Goal: Task Accomplishment & Management: Manage account settings

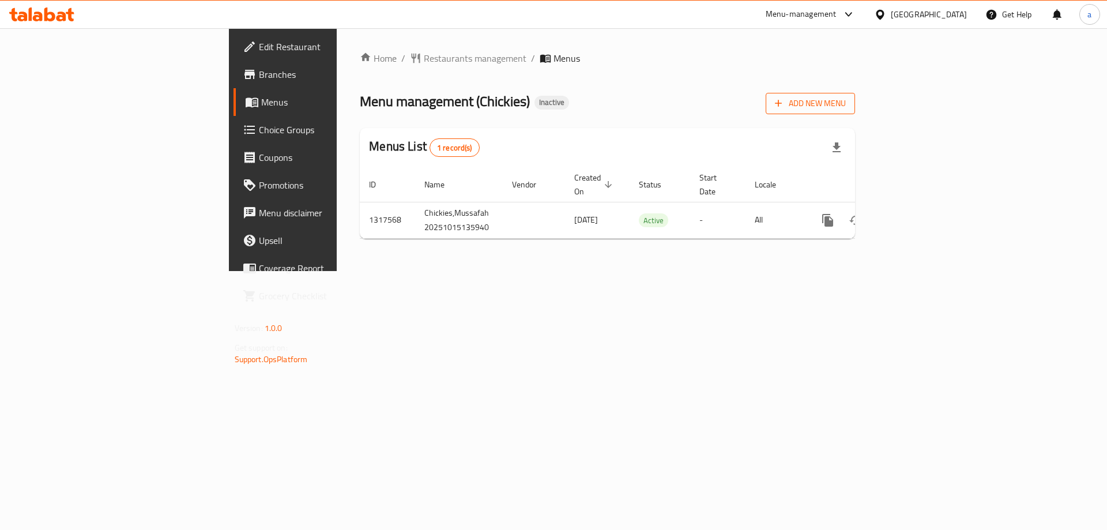
click at [846, 109] on span "Add New Menu" at bounding box center [810, 103] width 71 height 14
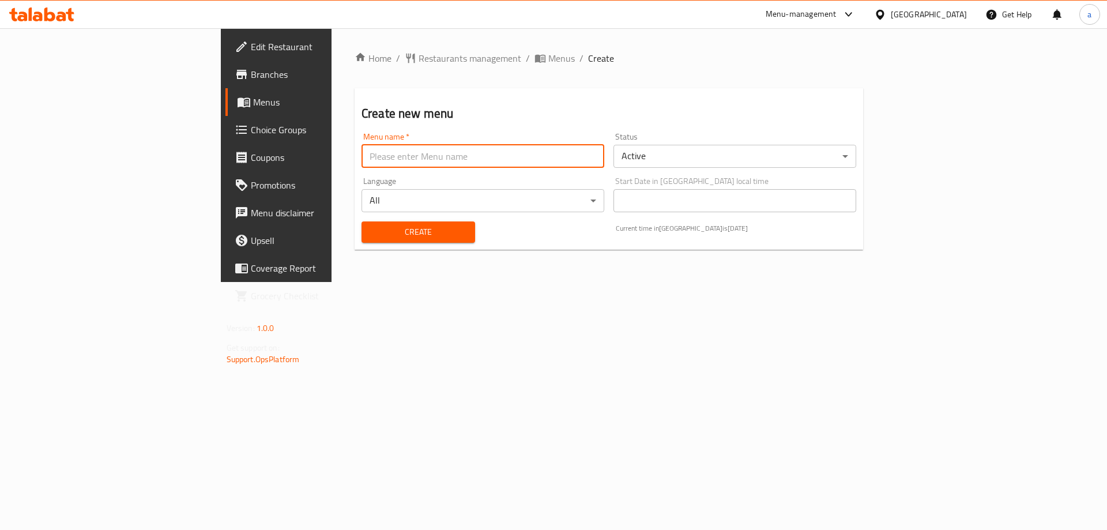
click at [361, 164] on input "text" at bounding box center [482, 156] width 243 height 23
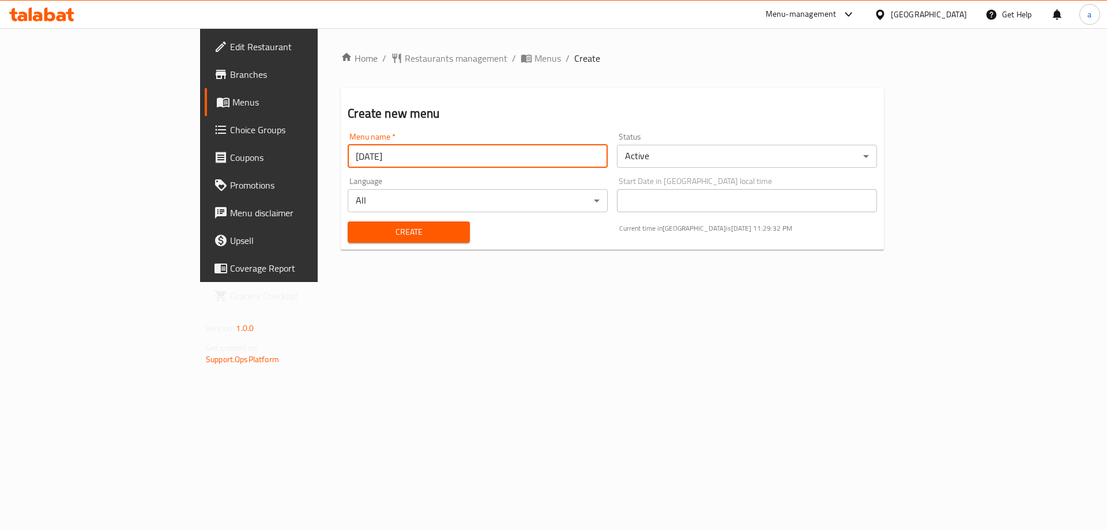
type input "[DATE]"
click at [348, 221] on button "Create" at bounding box center [409, 231] width 122 height 21
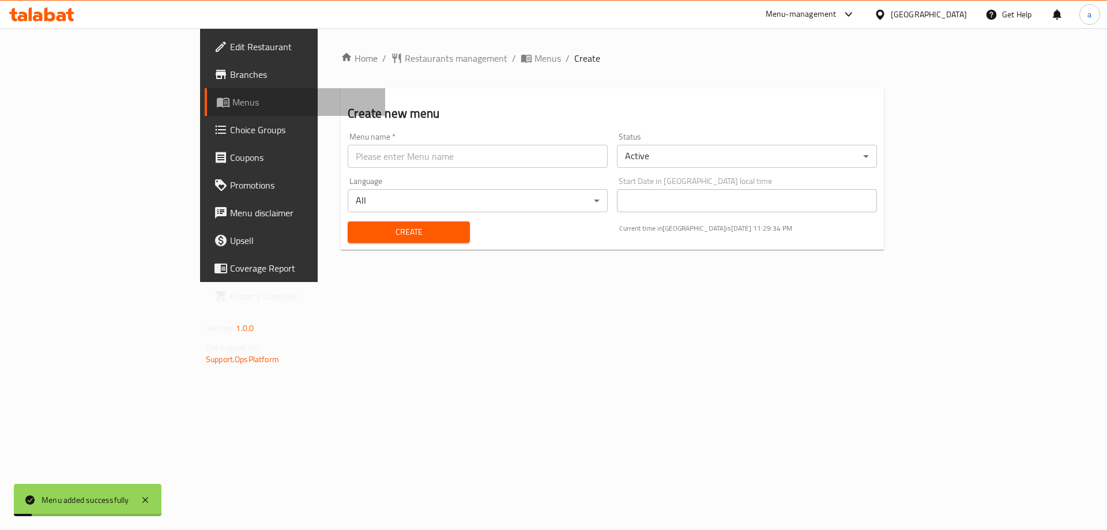
click at [232, 101] on span "Menus" at bounding box center [304, 102] width 144 height 14
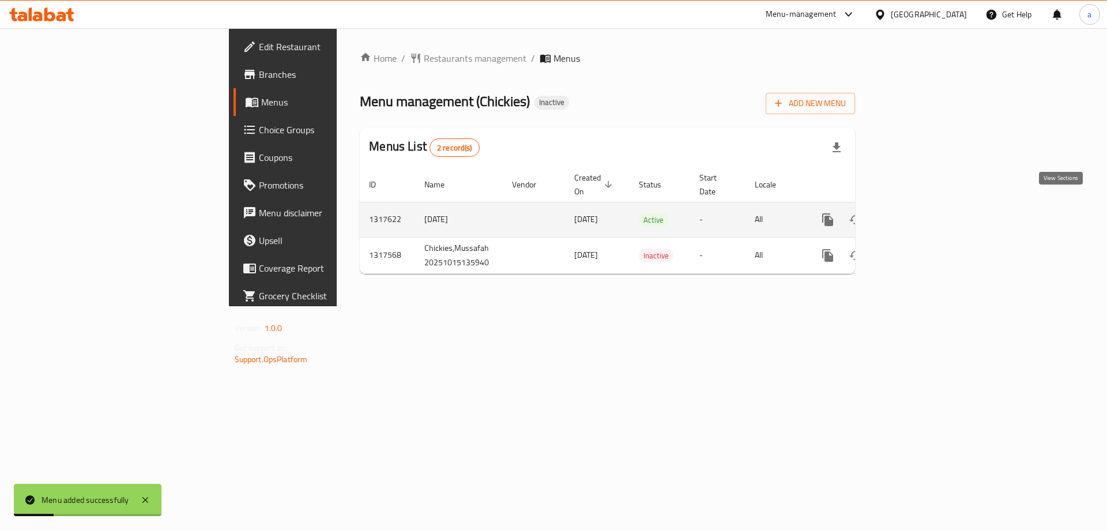
click at [916, 214] on icon "enhanced table" at bounding box center [911, 219] width 10 height 10
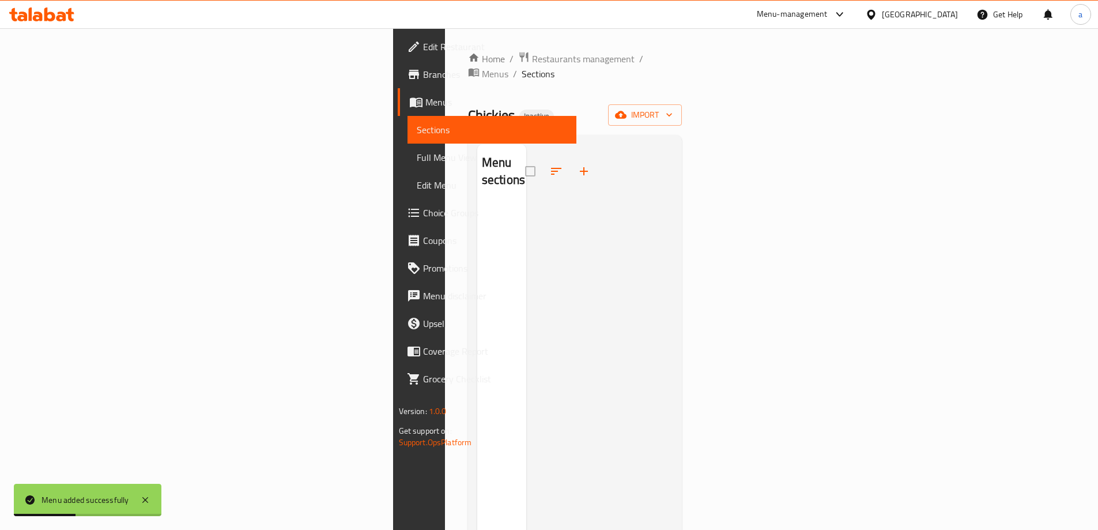
click at [682, 112] on div "Home / Restaurants management / Menus / Sections Chickies Inactive import Menu …" at bounding box center [575, 367] width 214 height 632
click at [627, 109] on icon "button" at bounding box center [621, 115] width 12 height 12
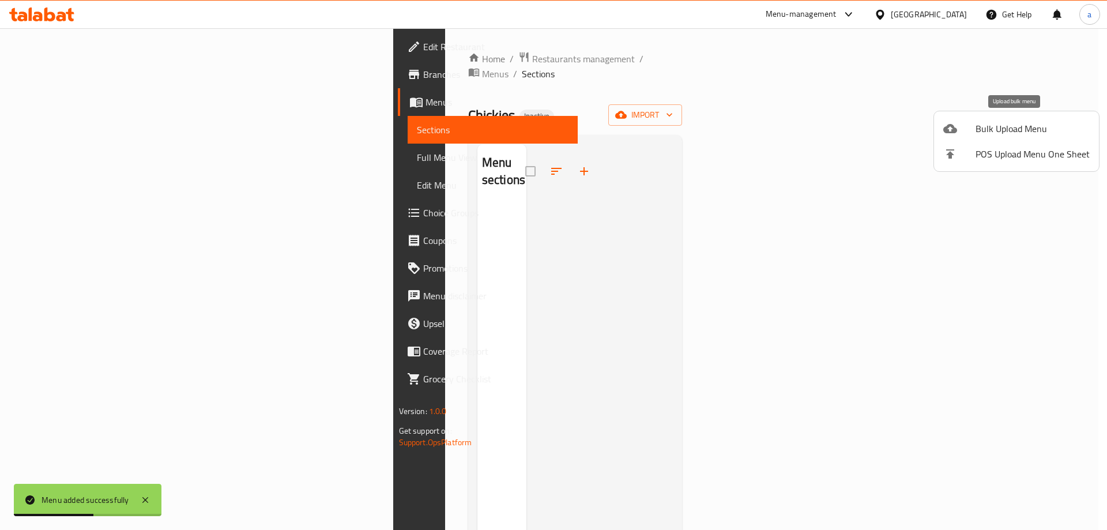
click at [1026, 128] on span "Bulk Upload Menu" at bounding box center [1032, 129] width 114 height 14
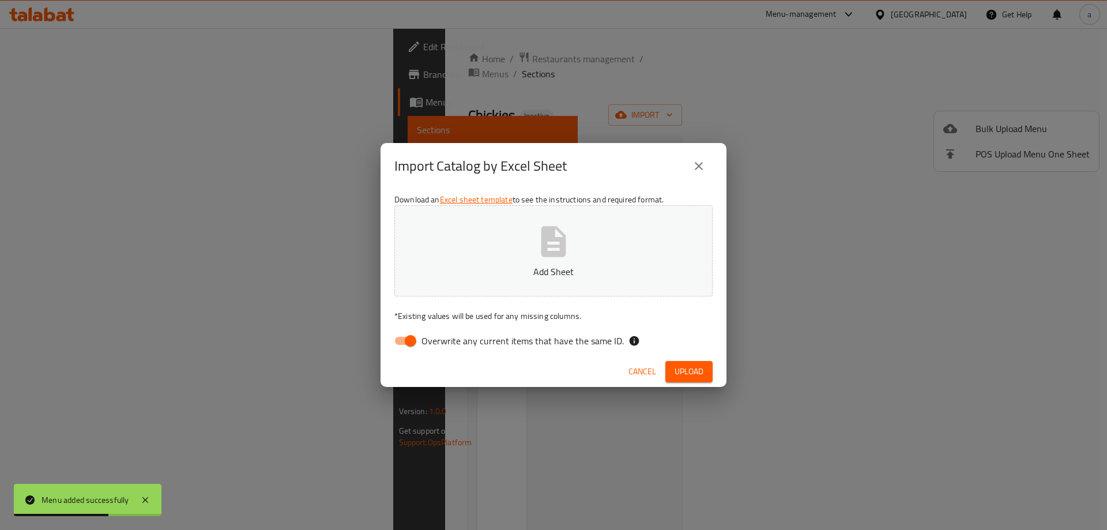
click at [406, 335] on input "Overwrite any current items that have the same ID." at bounding box center [411, 341] width 66 height 22
checkbox input "false"
click at [500, 299] on div "Download an Excel sheet template to see the instructions and required format. A…" at bounding box center [553, 272] width 346 height 167
click at [509, 282] on button "Add Sheet" at bounding box center [553, 250] width 318 height 91
click at [676, 369] on span "Upload" at bounding box center [688, 371] width 29 height 14
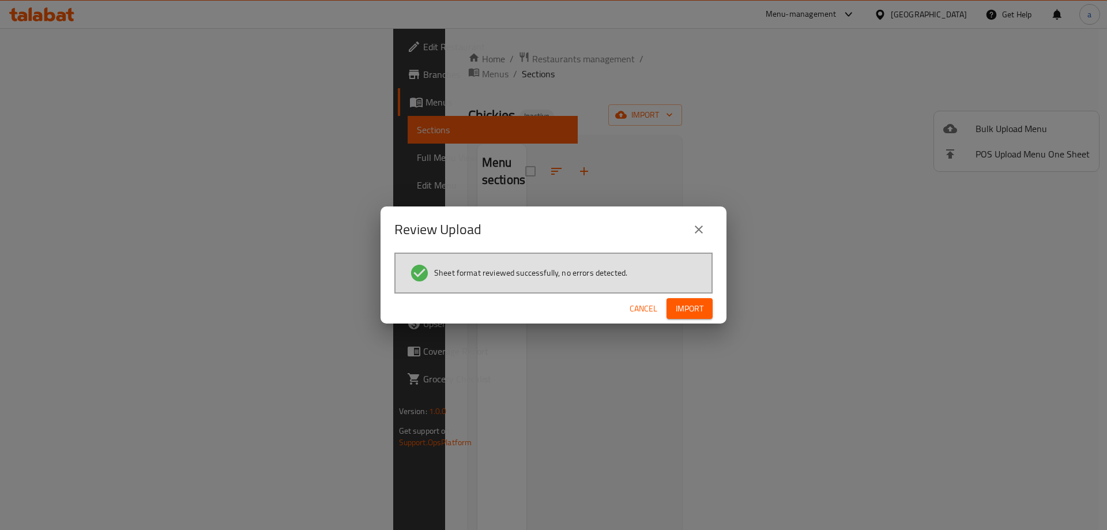
click at [688, 316] on button "Import" at bounding box center [689, 308] width 46 height 21
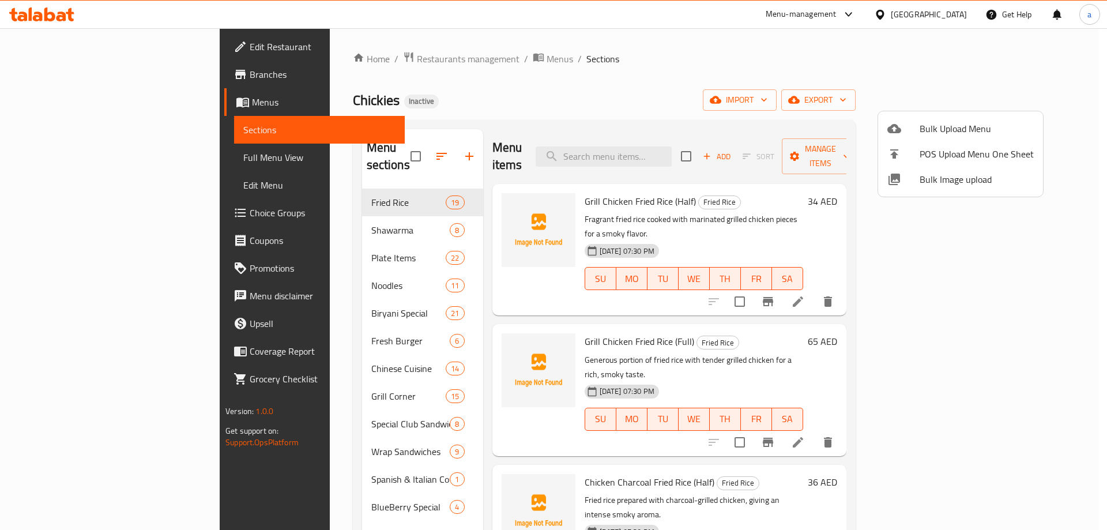
click at [78, 152] on div at bounding box center [553, 265] width 1107 height 530
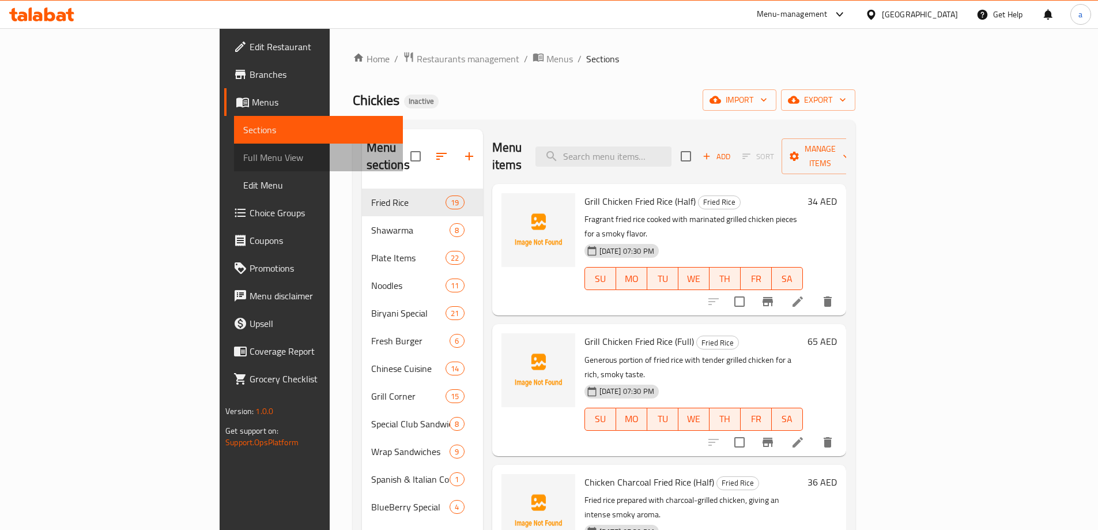
click at [243, 157] on span "Full Menu View" at bounding box center [318, 157] width 150 height 14
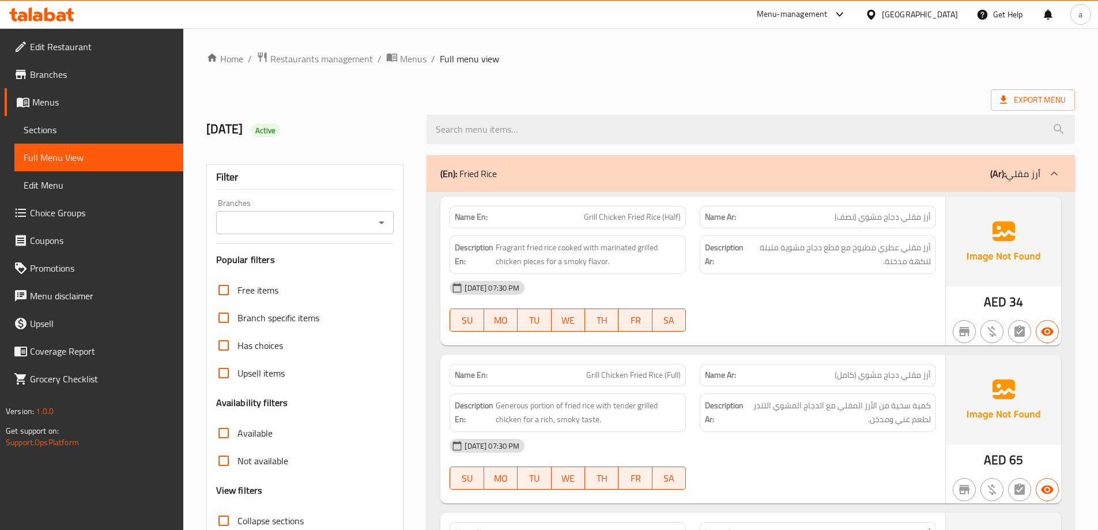
scroll to position [115, 0]
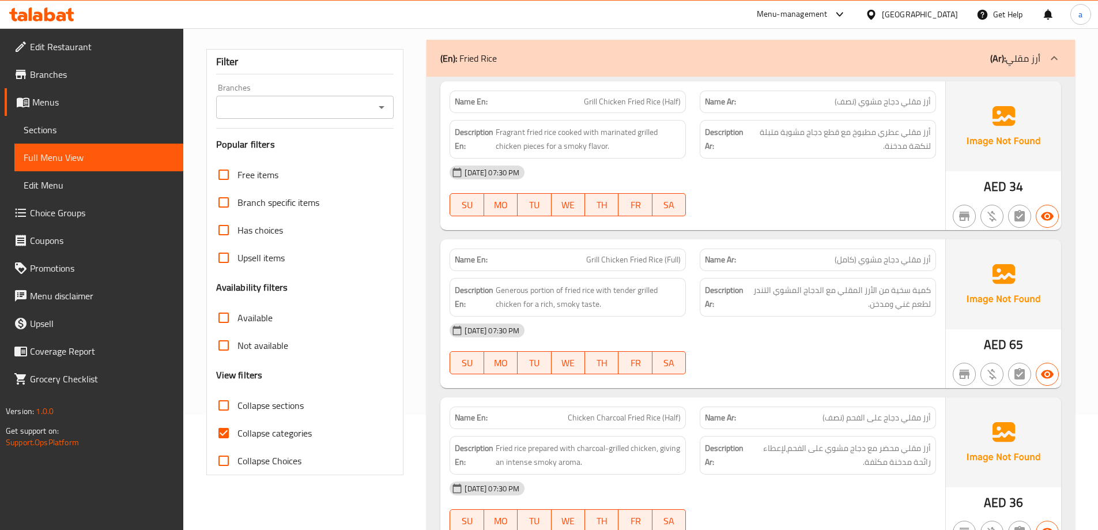
drag, startPoint x: 222, startPoint y: 429, endPoint x: 226, endPoint y: 402, distance: 26.7
click at [222, 429] on input "Collapse categories" at bounding box center [224, 433] width 28 height 28
checkbox input "false"
click at [226, 402] on input "Collapse sections" at bounding box center [224, 405] width 28 height 28
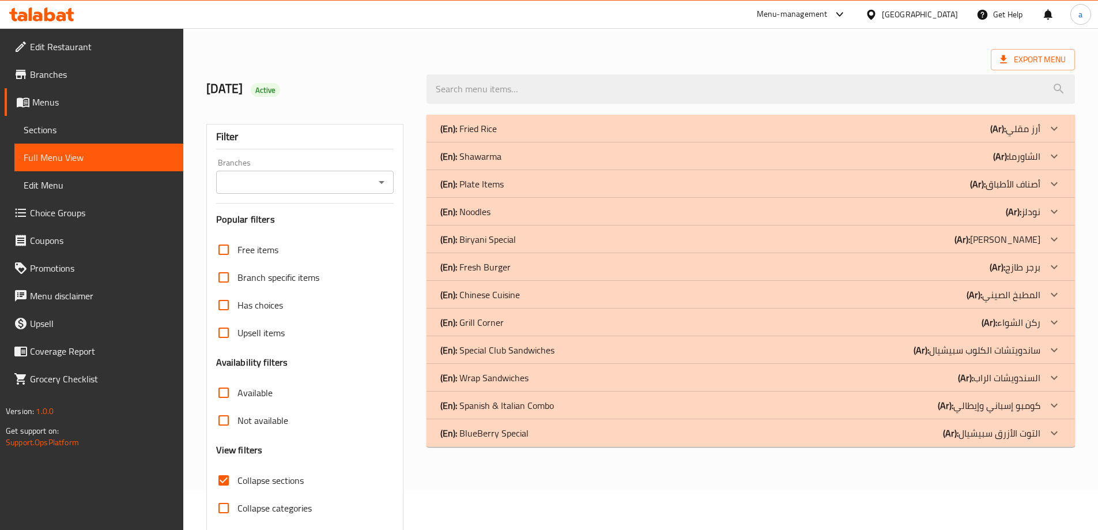
scroll to position [84, 0]
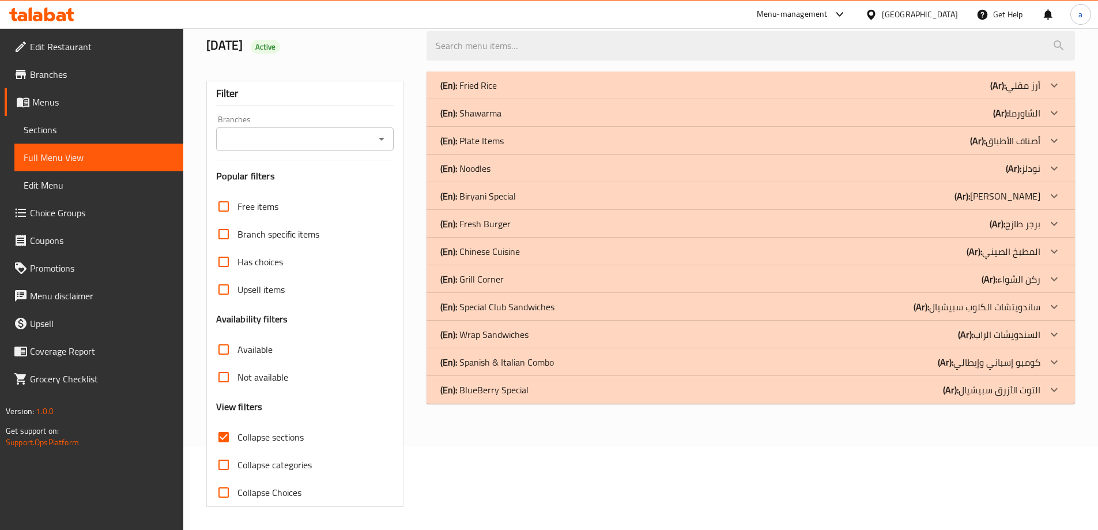
click at [224, 442] on input "Collapse sections" at bounding box center [224, 437] width 28 height 28
checkbox input "false"
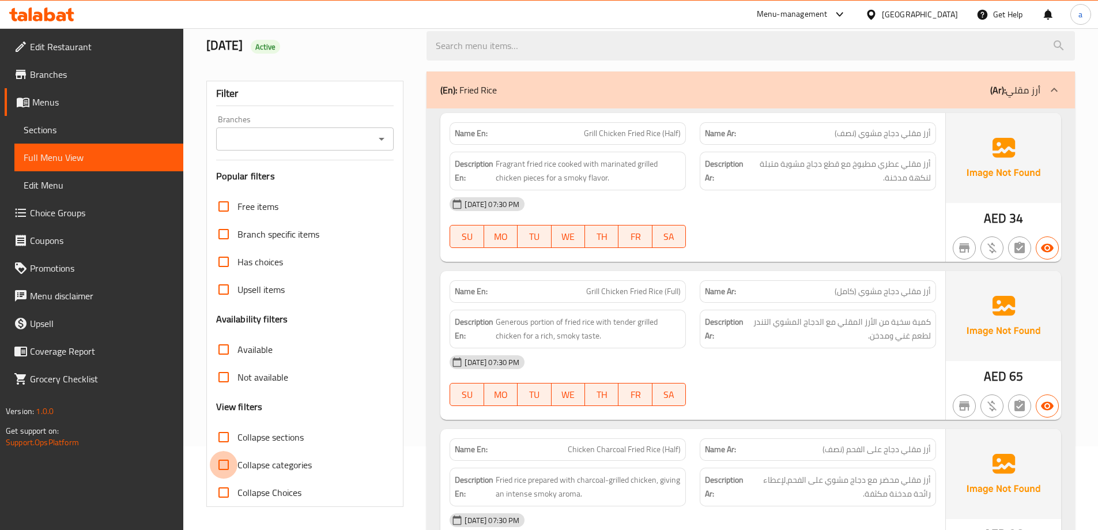
click at [226, 461] on input "Collapse categories" at bounding box center [224, 465] width 28 height 28
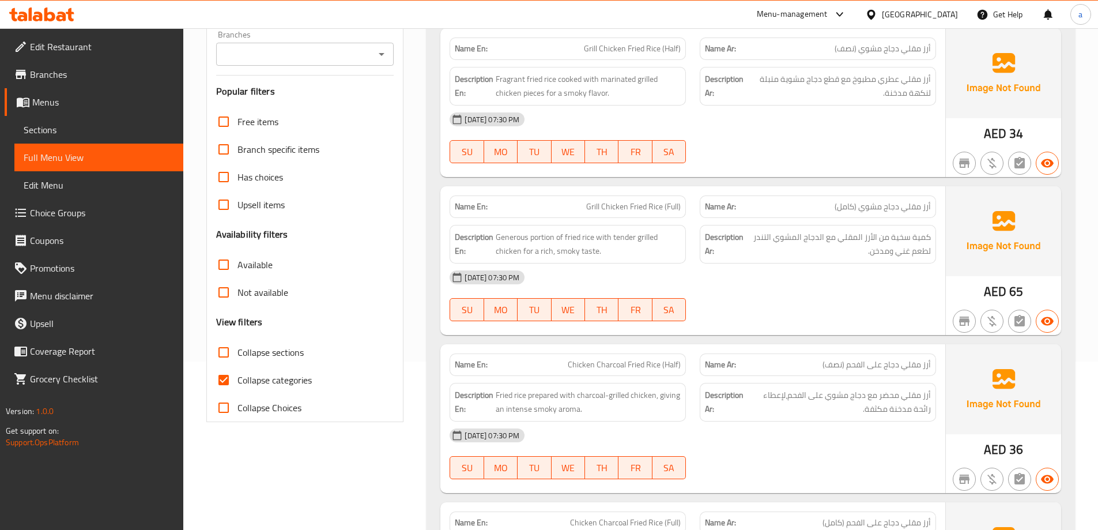
scroll to position [231, 0]
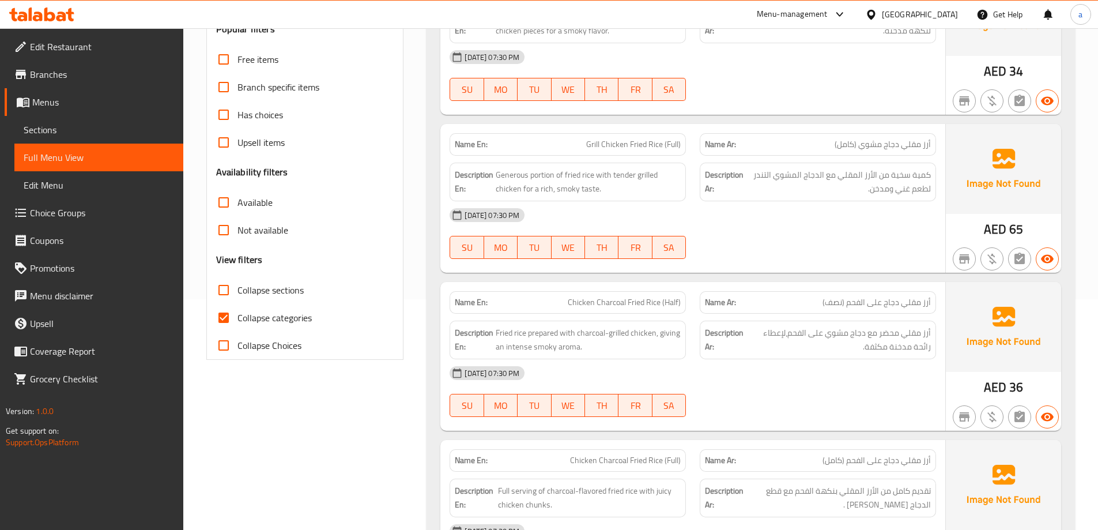
drag, startPoint x: 233, startPoint y: 314, endPoint x: 227, endPoint y: 313, distance: 6.4
click at [233, 314] on input "Collapse categories" at bounding box center [224, 318] width 28 height 28
checkbox input "false"
click at [89, 130] on span "Sections" at bounding box center [99, 130] width 150 height 14
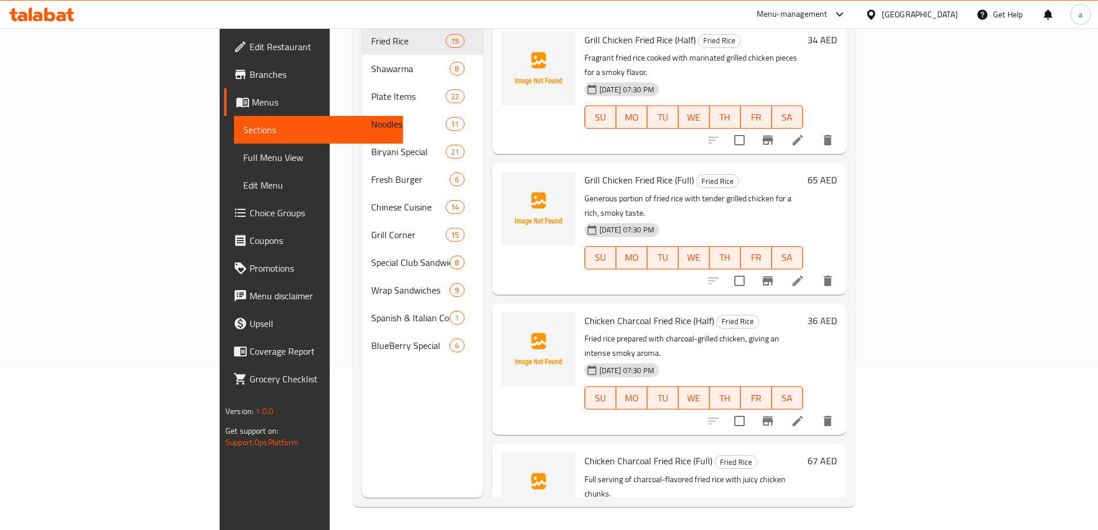
scroll to position [161, 0]
click at [243, 151] on span "Full Menu View" at bounding box center [318, 157] width 150 height 14
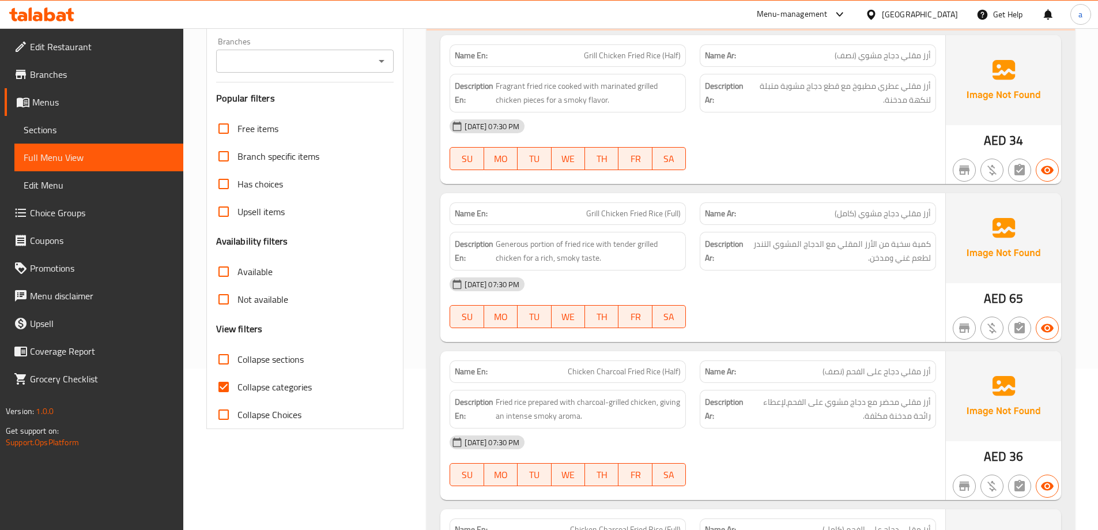
click at [229, 384] on input "Collapse categories" at bounding box center [224, 387] width 28 height 28
checkbox input "false"
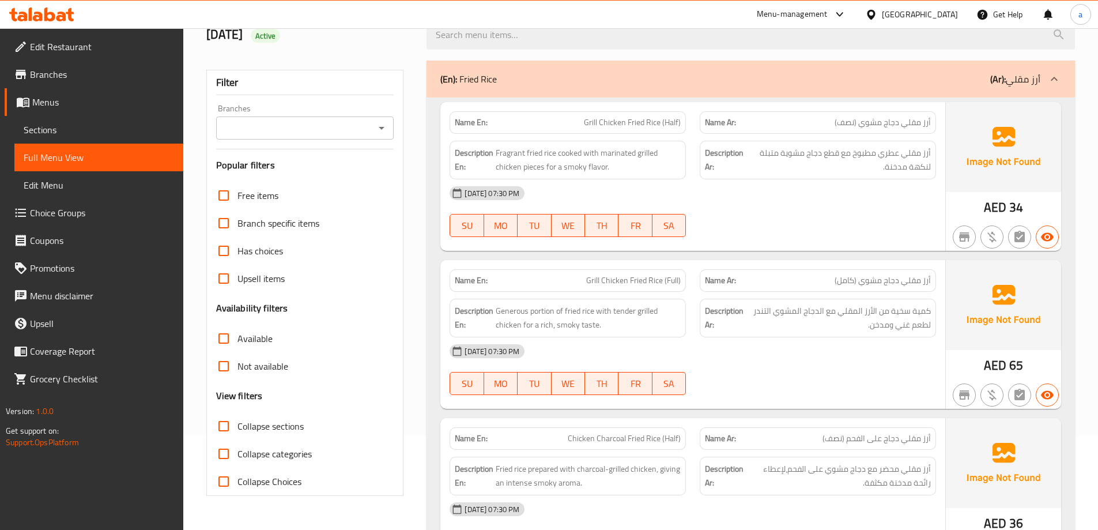
scroll to position [115, 0]
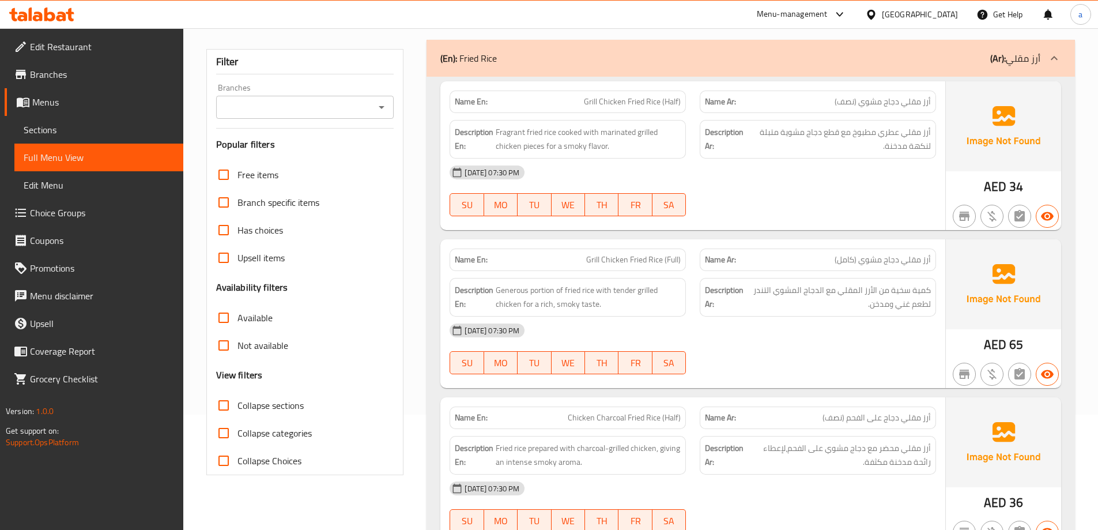
click at [477, 227] on div "Name En: Grill Chicken Fried Rice (Half) Name Ar: أرز مقلي دجاج مشوي (نصف) Desc…" at bounding box center [692, 155] width 505 height 149
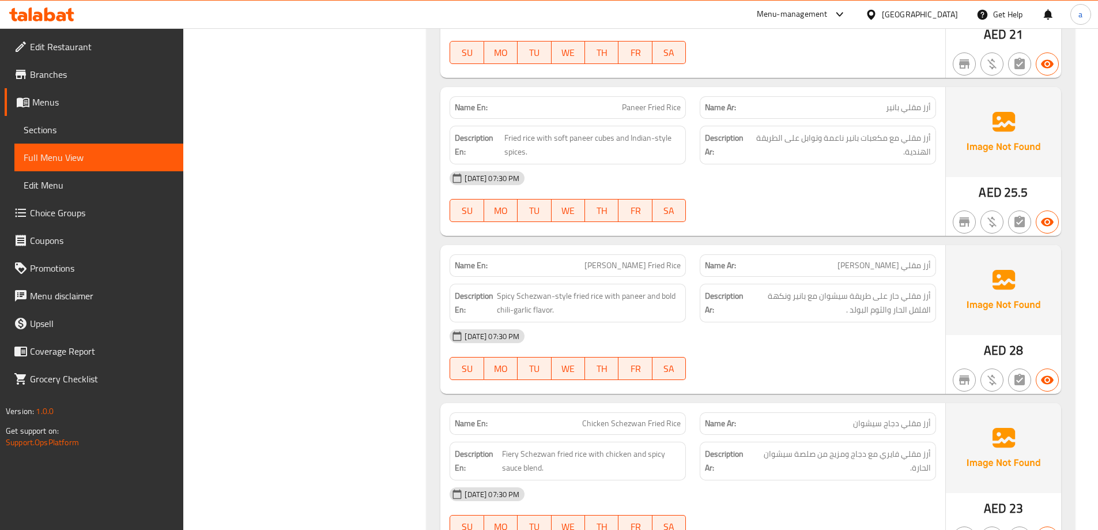
scroll to position [2321, 0]
click at [796, 314] on span "أرز سيشوان حار مع مكونات مشكلة (دجاج، بيض، خضروات)." at bounding box center [842, 303] width 177 height 28
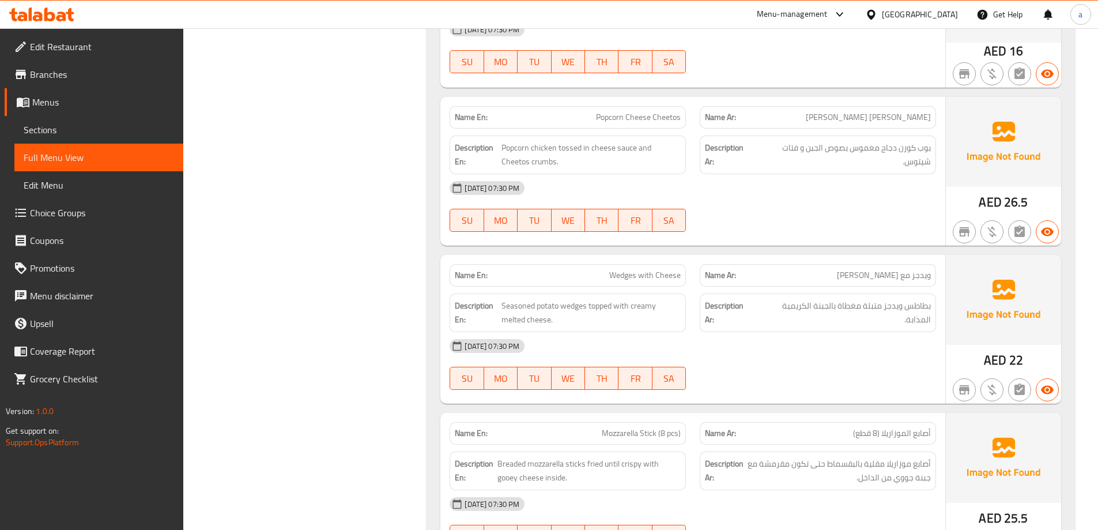
scroll to position [5254, 0]
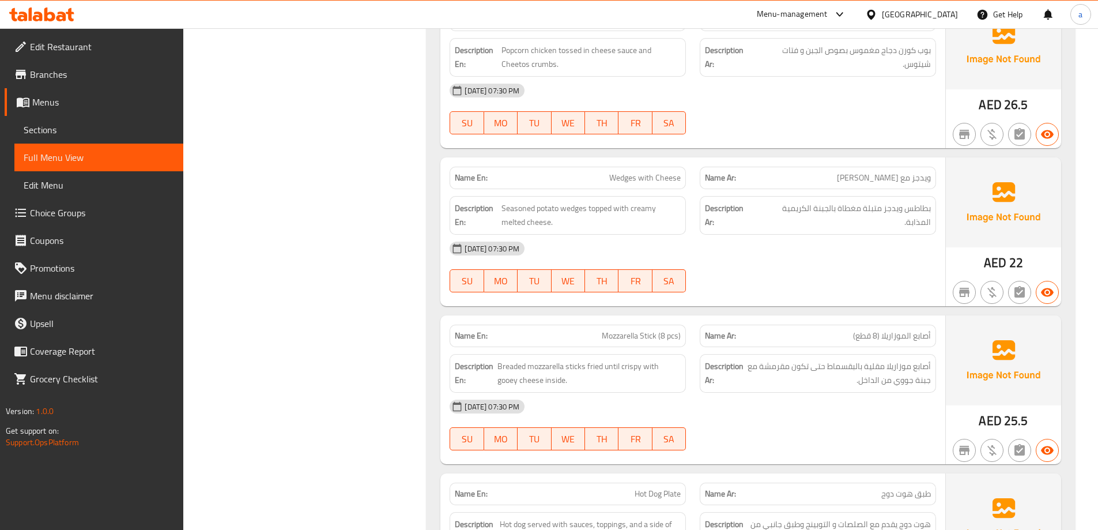
click at [639, 329] on div "Name En: Mozzarella Stick (8 pcs)" at bounding box center [568, 336] width 236 height 22
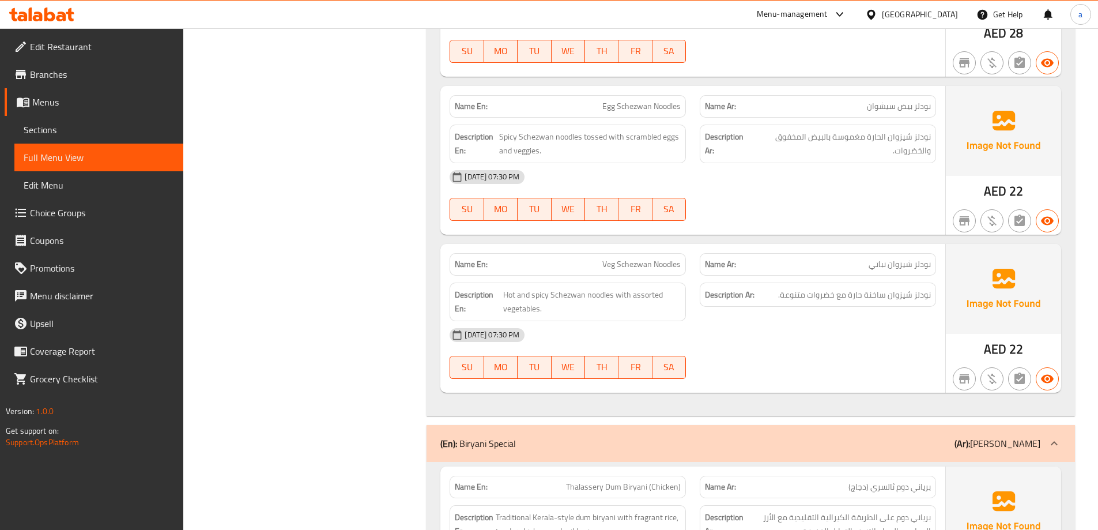
scroll to position [10497, 0]
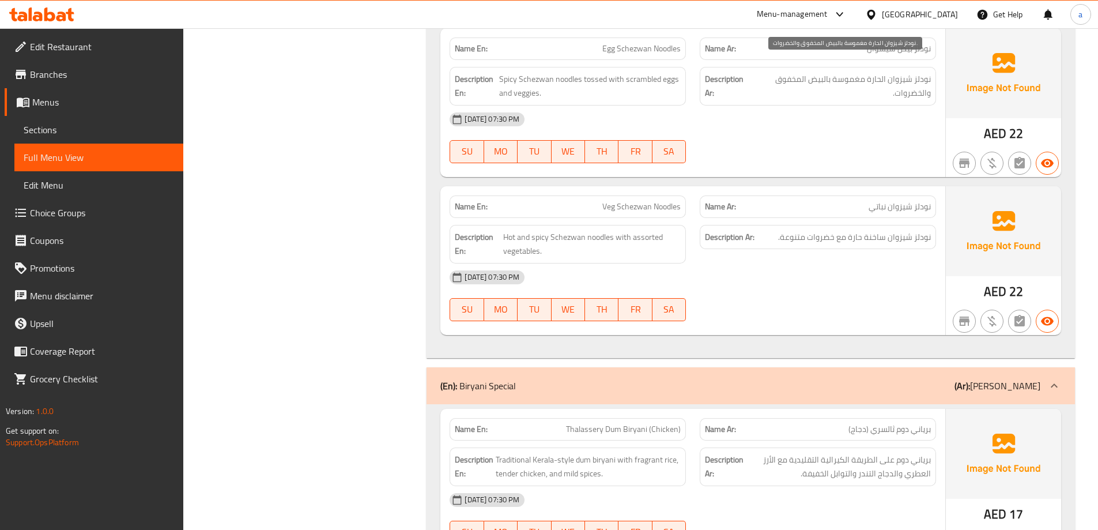
click at [892, 72] on span "نودلز شيزوان الحارة مغموسة بالبيض المخفوق والخضروات." at bounding box center [842, 86] width 178 height 28
click at [587, 88] on div "Description En: Spicy Schezwan noodles tossed with scrambled eggs and veggies." at bounding box center [568, 86] width 236 height 39
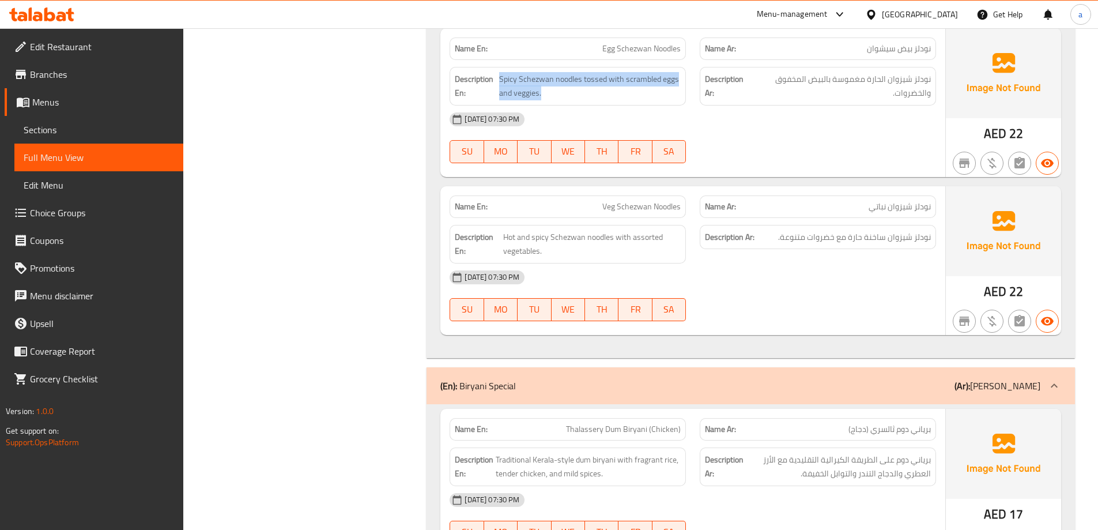
click at [587, 88] on div "Description En: Spicy Schezwan noodles tossed with scrambled eggs and veggies." at bounding box center [568, 86] width 236 height 39
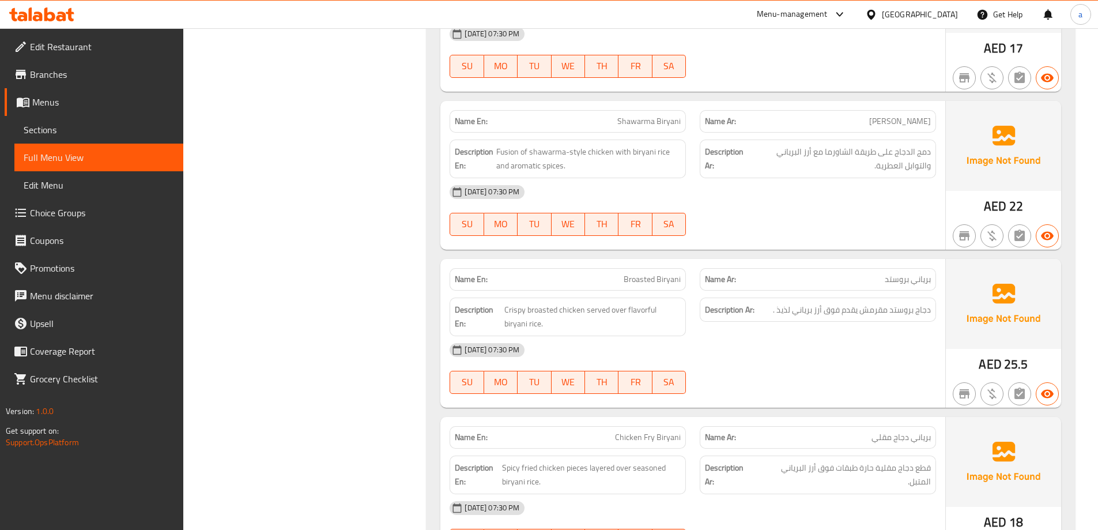
scroll to position [12917, 0]
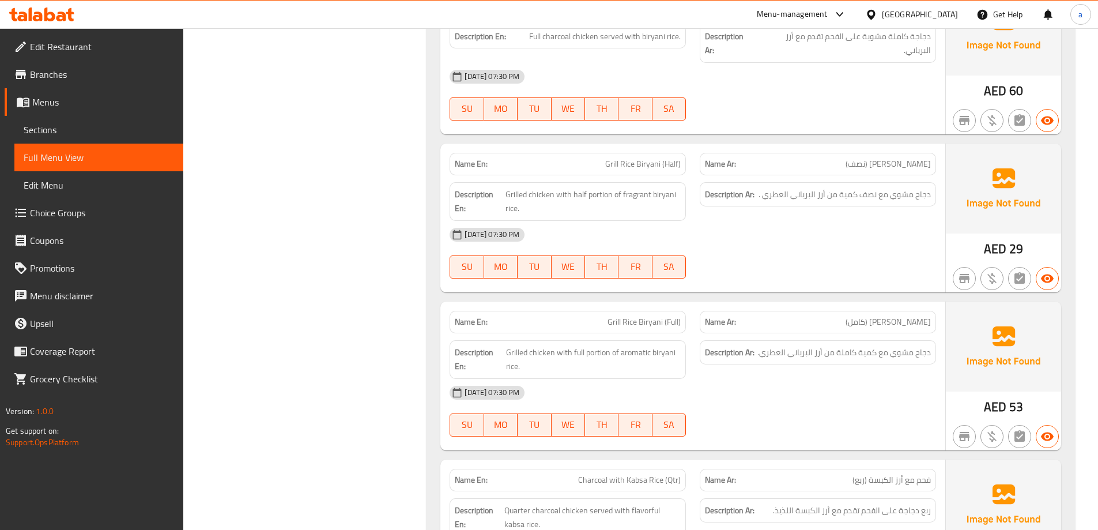
click at [644, 340] on div "Description En: Grilled chicken with full portion of aromatic biryani rice." at bounding box center [568, 359] width 236 height 39
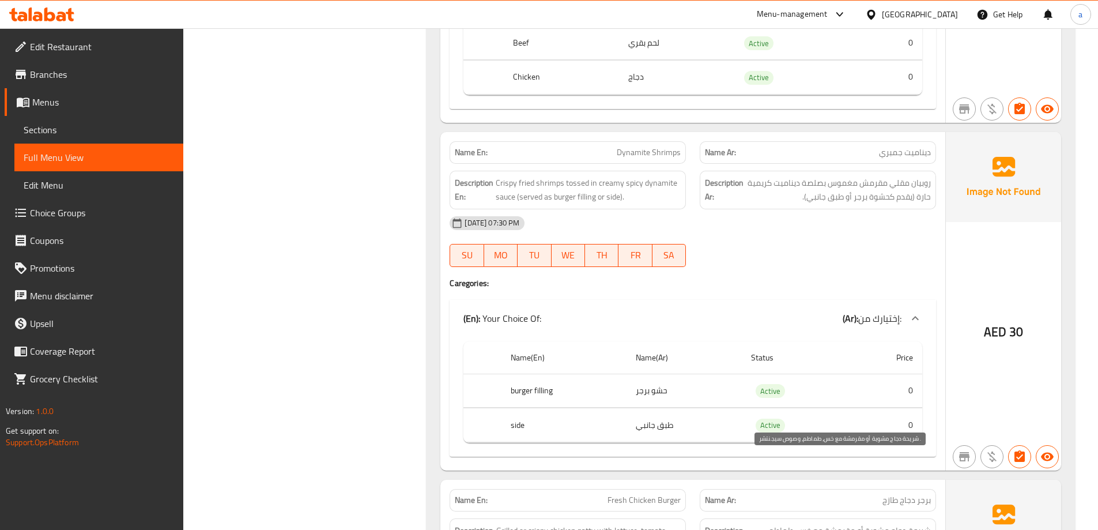
scroll to position [14400, 0]
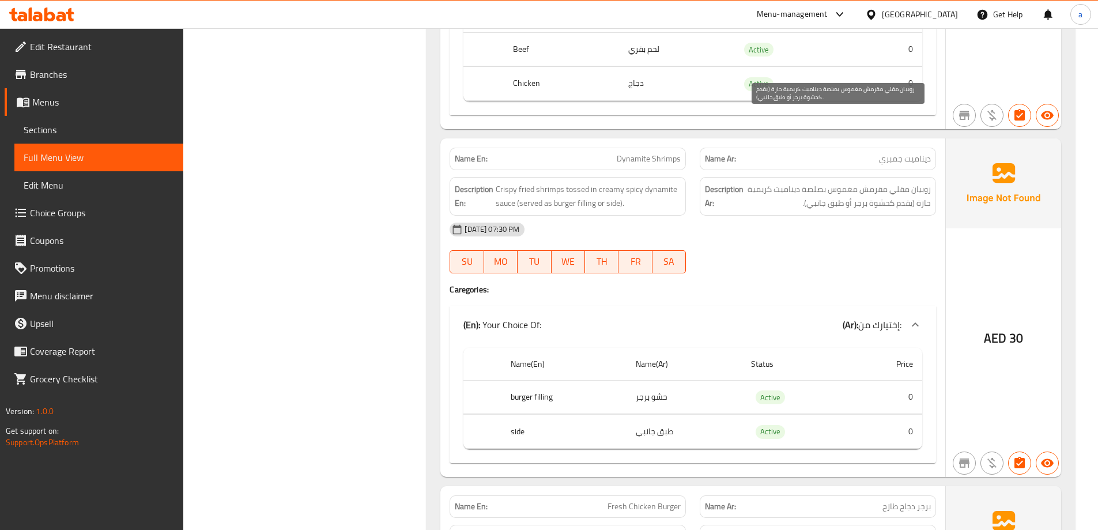
click at [872, 182] on span "روبيان مقلي مقرمش مغموس بصلصة ديناميت كريمية حارة (يقدم كحشوة برجر أو طبق جانبي…" at bounding box center [838, 196] width 185 height 28
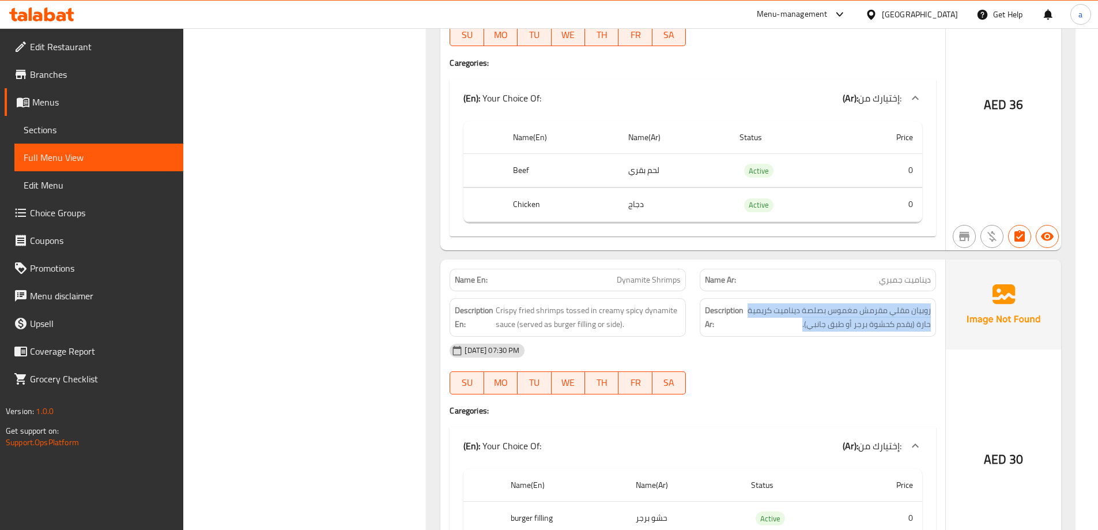
scroll to position [14284, 0]
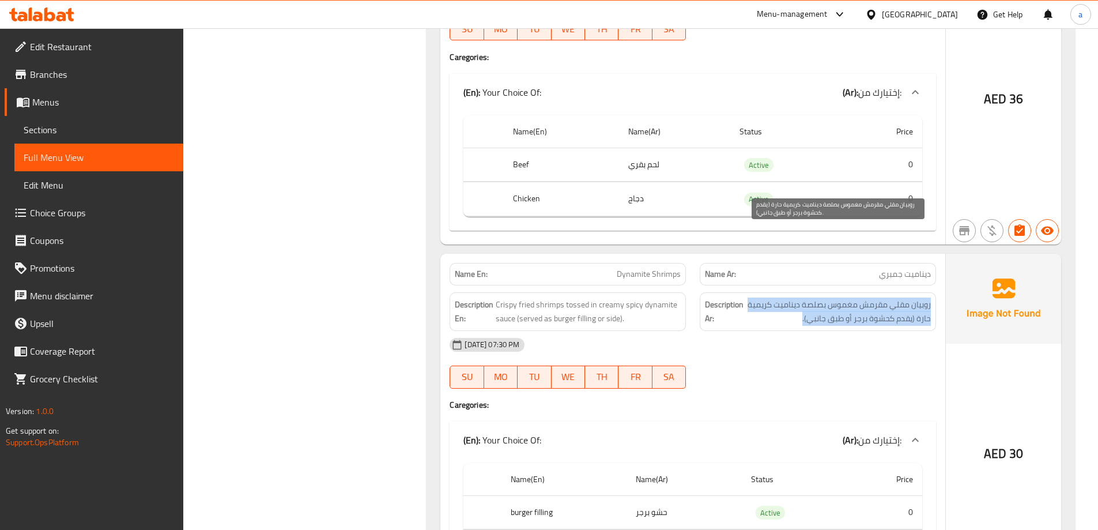
click at [843, 297] on span "روبيان مقلي مقرمش مغموس بصلصة ديناميت كريمية حارة (يقدم كحشوة برجر أو طبق جانبي…" at bounding box center [838, 311] width 185 height 28
click at [870, 297] on span "روبيان مقلي مقرمش مغموس بصلصة ديناميت كريمية حارة (يقدم كحشوة برجر أو طبق جانبي…" at bounding box center [838, 311] width 185 height 28
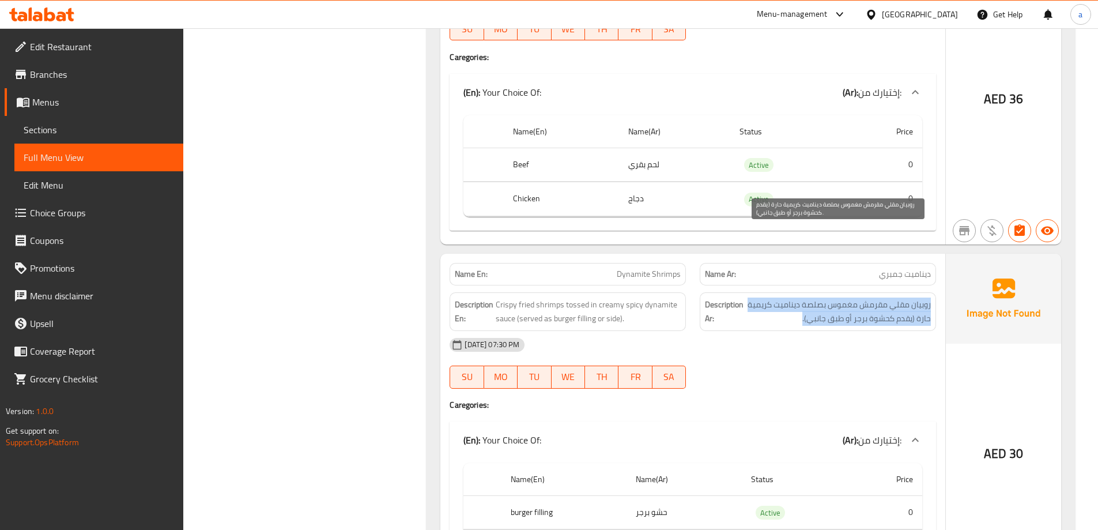
click at [870, 297] on span "روبيان مقلي مقرمش مغموس بصلصة ديناميت كريمية حارة (يقدم كحشوة برجر أو طبق جانبي…" at bounding box center [838, 311] width 185 height 28
click at [897, 297] on span "روبيان مقلي مقرمش مغموس بصلصة ديناميت كريمية حارة (يقدم كحشوة برجر أو طبق جانبي…" at bounding box center [838, 311] width 185 height 28
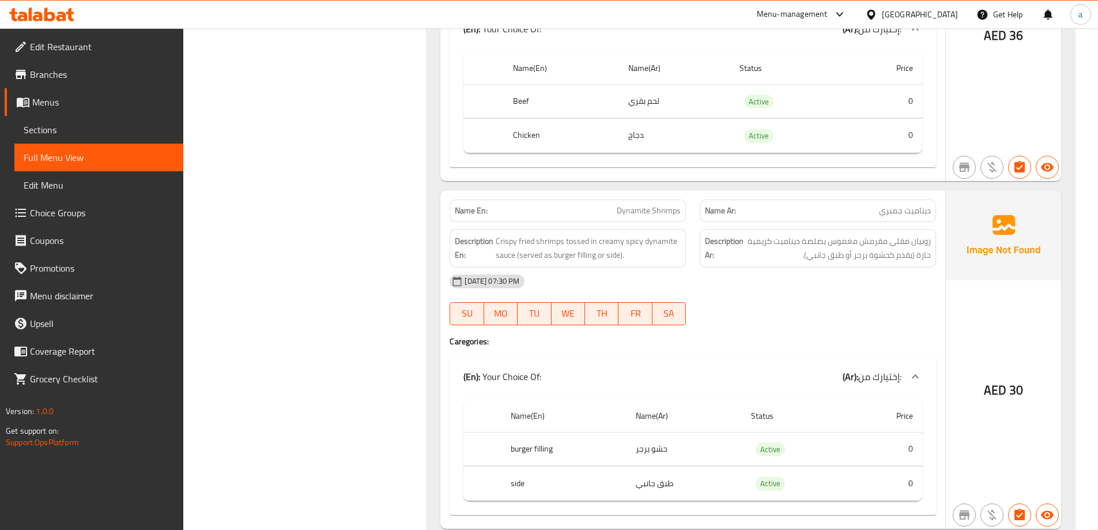
scroll to position [14342, 0]
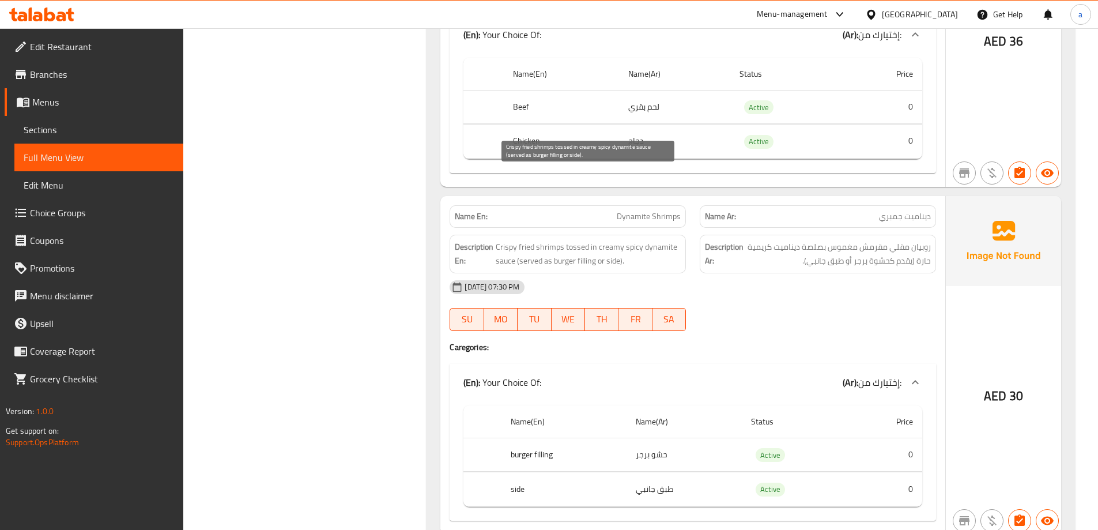
click at [608, 240] on span "Crispy fried shrimps tossed in creamy spicy dynamite sauce (served as burger fi…" at bounding box center [588, 254] width 185 height 28
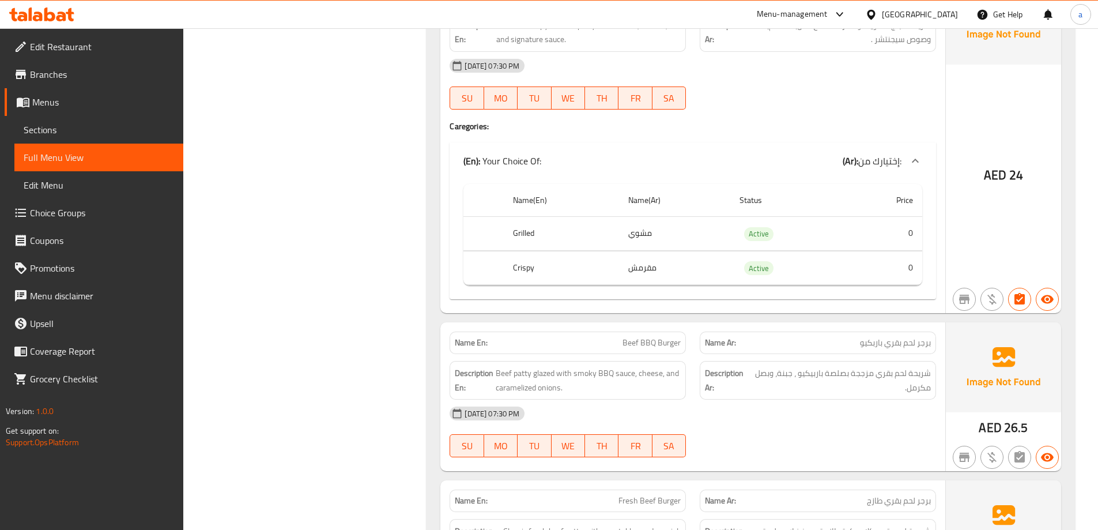
scroll to position [15034, 0]
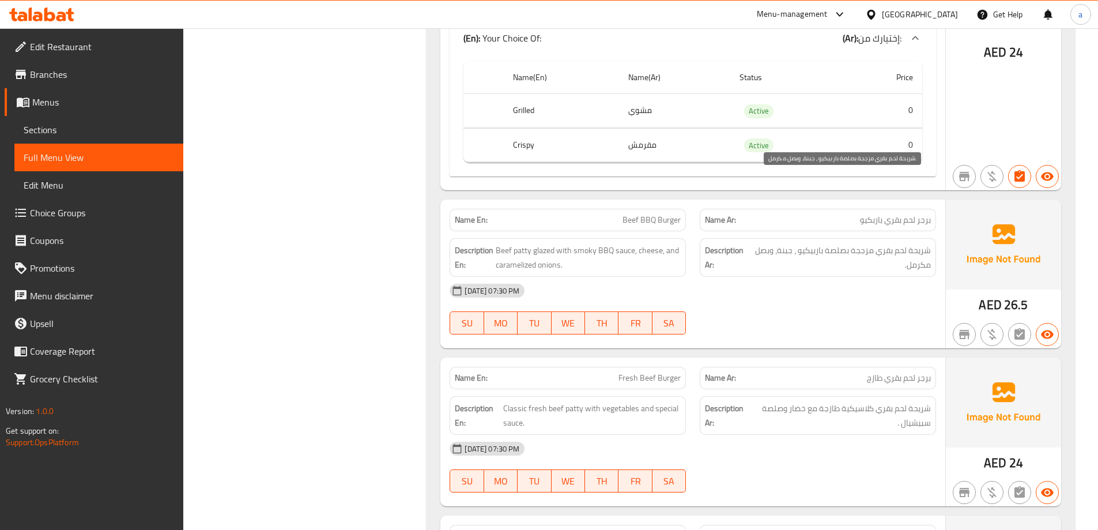
click at [851, 243] on span "شريحة لحم بقري مزججة بصلصة باربيكيو ، جبنة، وبصل مكرمل." at bounding box center [841, 257] width 180 height 28
click at [863, 243] on span "شريحة لحم بقري مزججة بصلصة باربيكيو ، جبنة، وبصل مكرمل." at bounding box center [841, 257] width 180 height 28
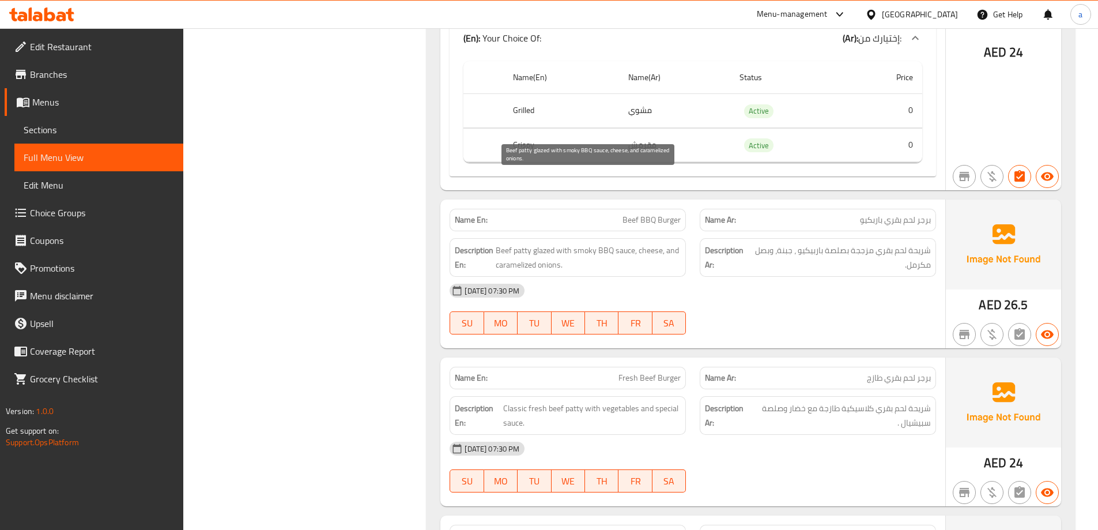
click at [550, 243] on span "Beef patty glazed with smoky BBQ sauce, cheese, and caramelized onions." at bounding box center [588, 257] width 185 height 28
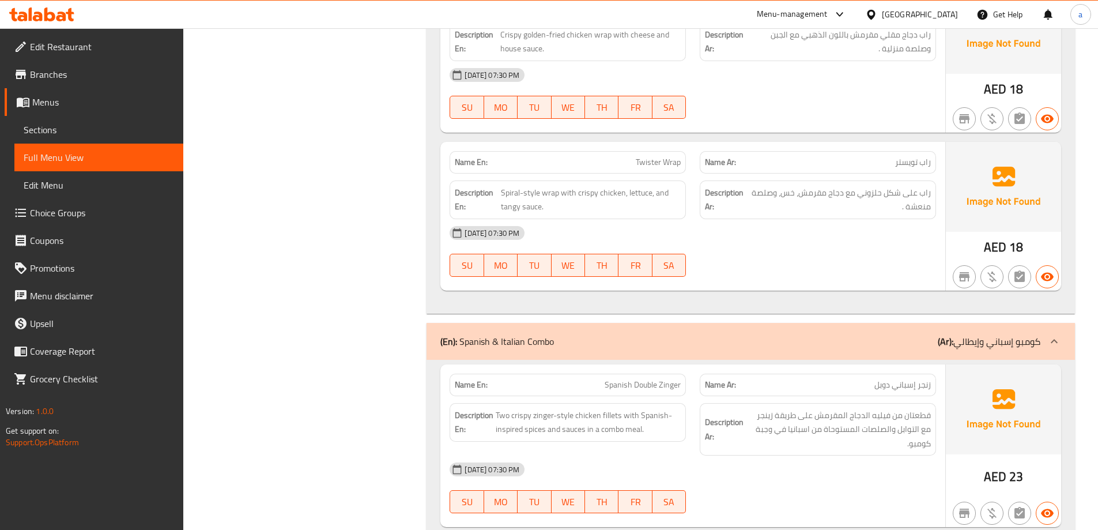
scroll to position [25530, 0]
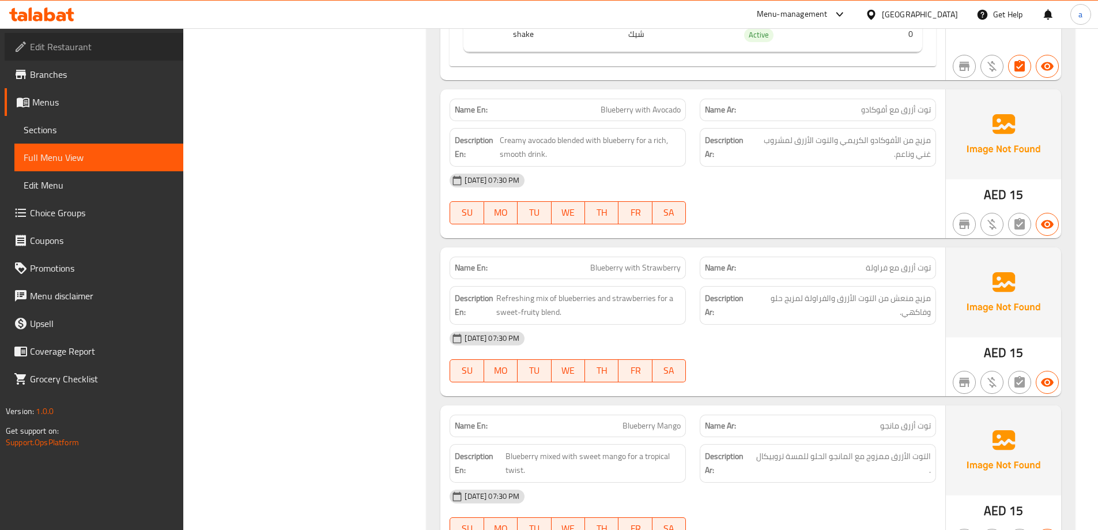
click at [95, 46] on span "Edit Restaurant" at bounding box center [102, 47] width 144 height 14
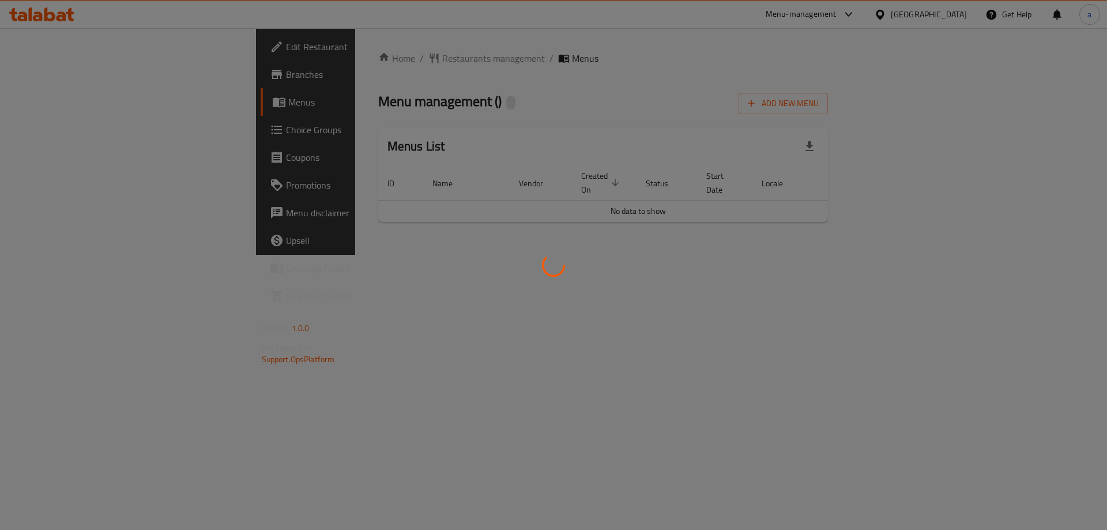
click at [328, 165] on div at bounding box center [553, 265] width 1107 height 530
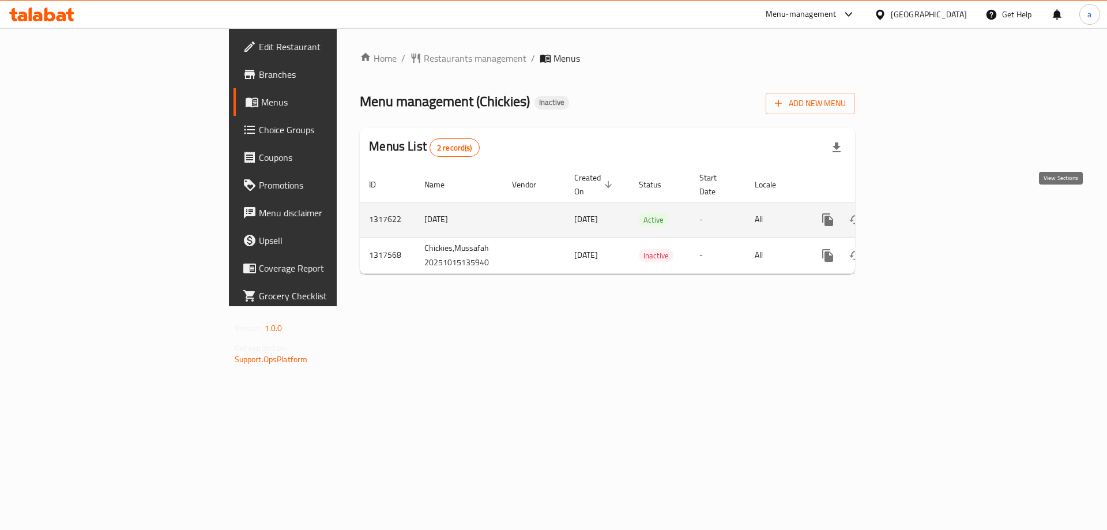
click at [918, 213] on icon "enhanced table" at bounding box center [911, 220] width 14 height 14
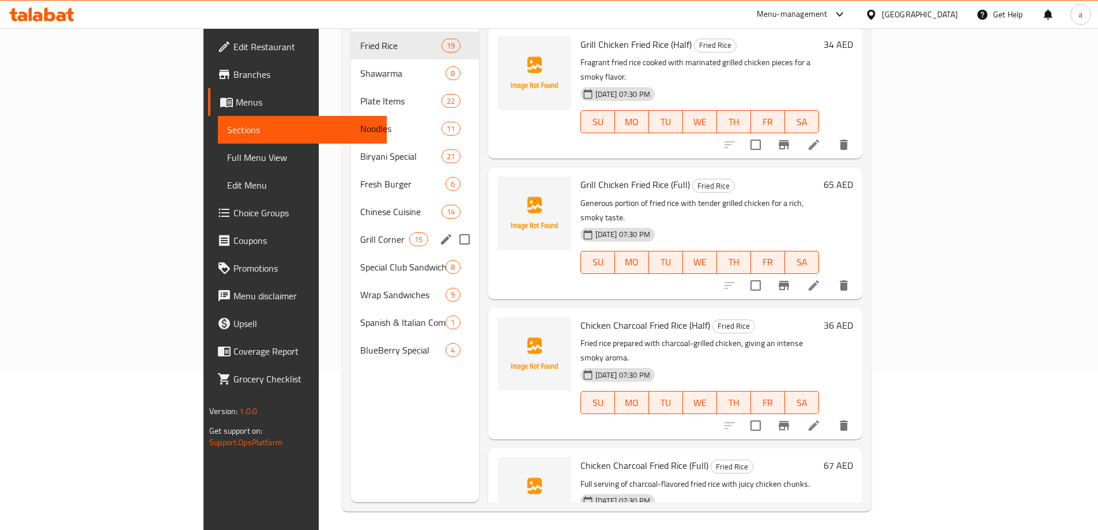
scroll to position [161, 0]
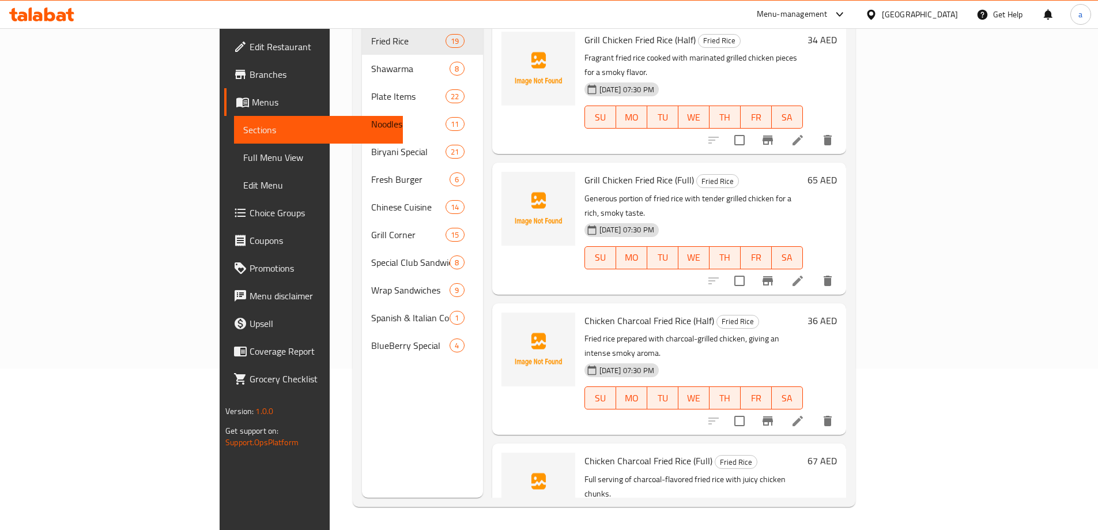
click at [243, 161] on span "Full Menu View" at bounding box center [318, 157] width 150 height 14
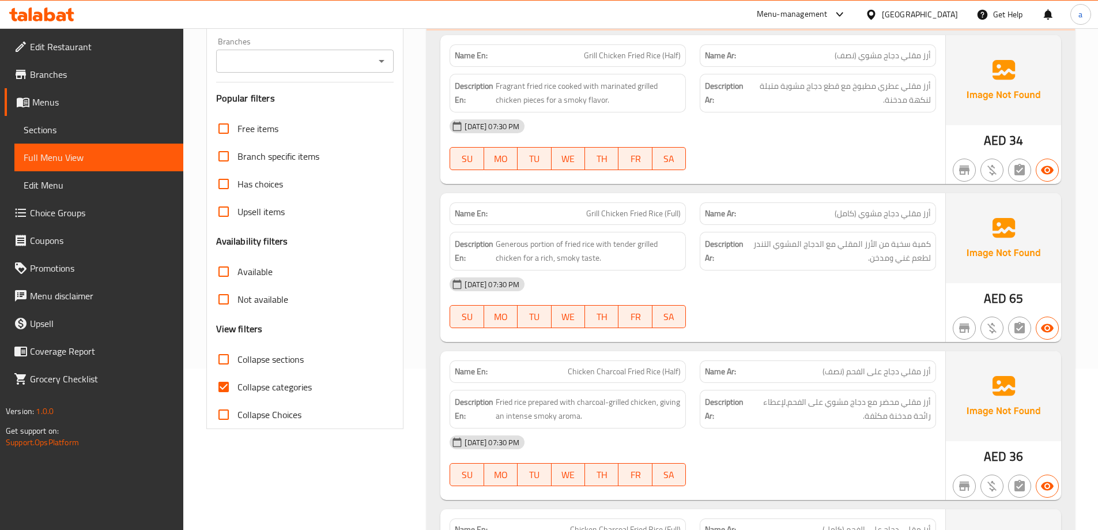
scroll to position [277, 0]
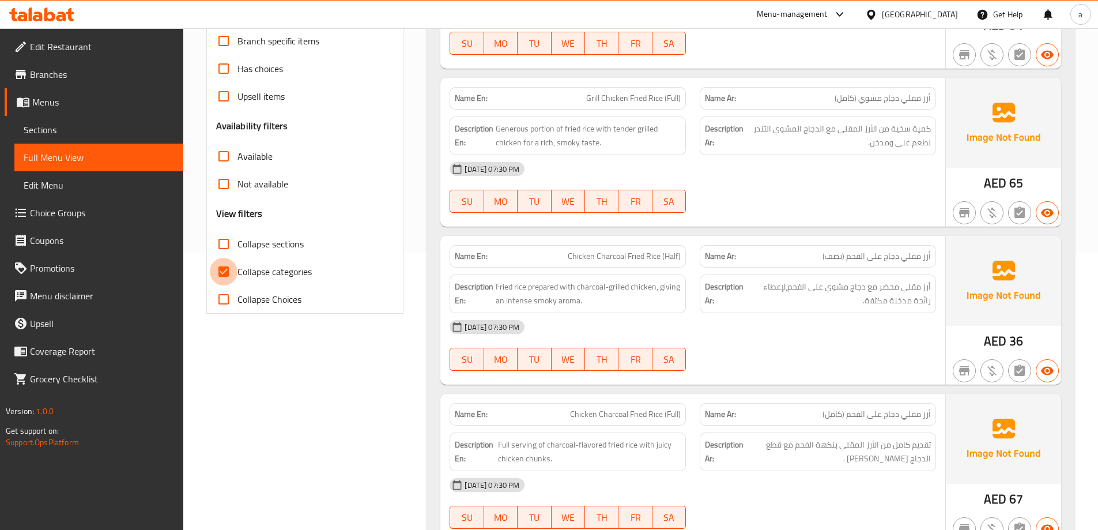
click at [222, 279] on input "Collapse categories" at bounding box center [224, 272] width 28 height 28
checkbox input "false"
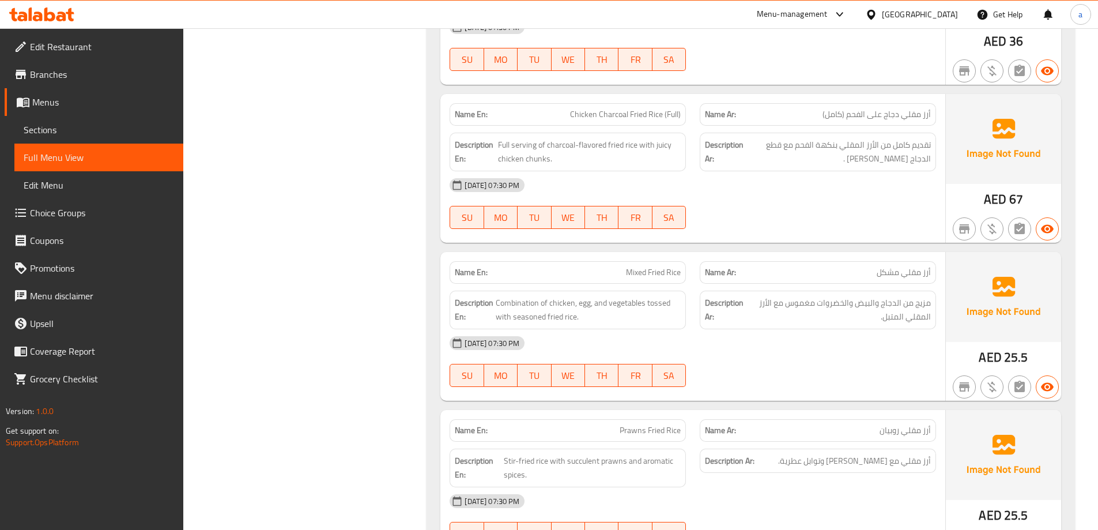
scroll to position [25524, 0]
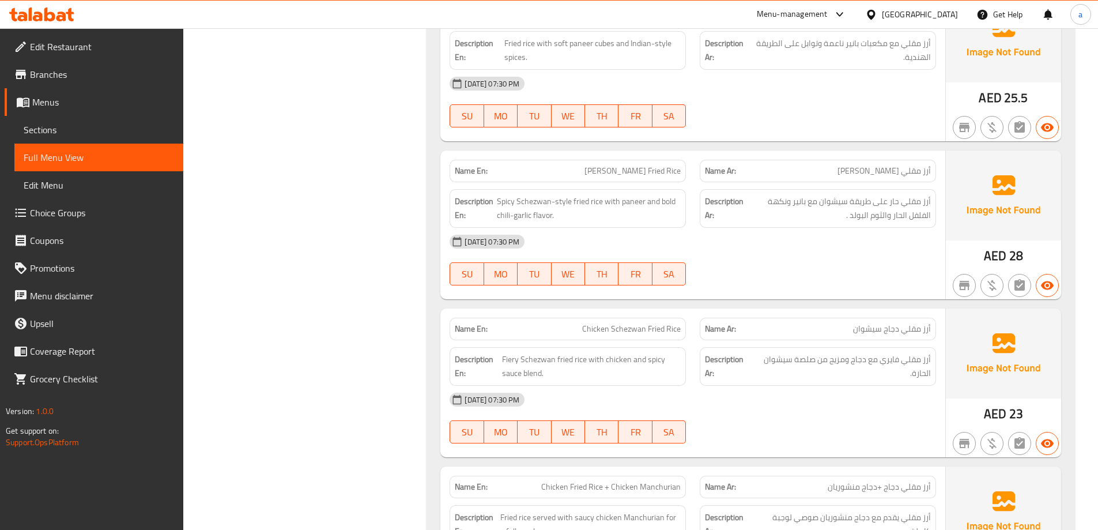
scroll to position [1844, 0]
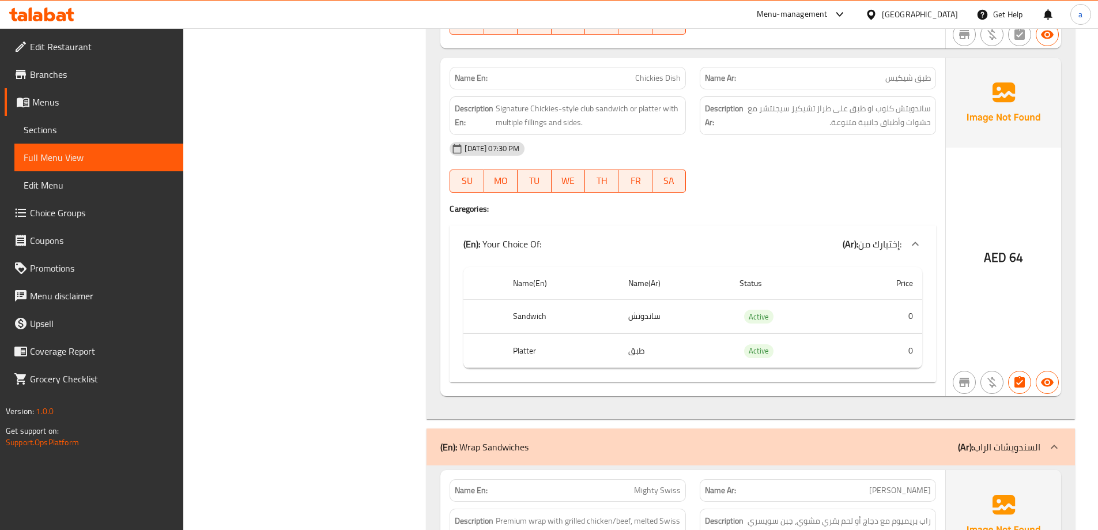
scroll to position [22769, 0]
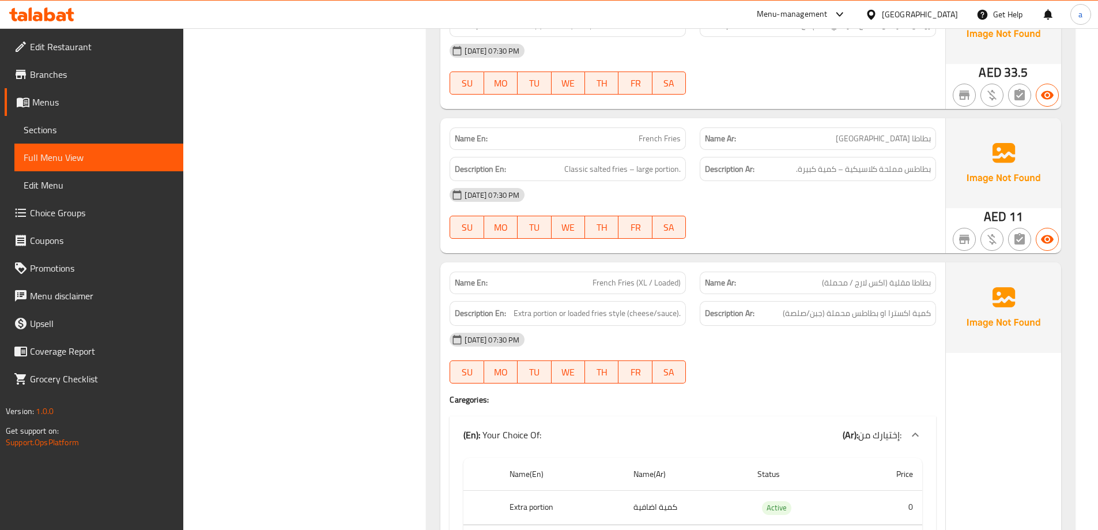
scroll to position [7132, 0]
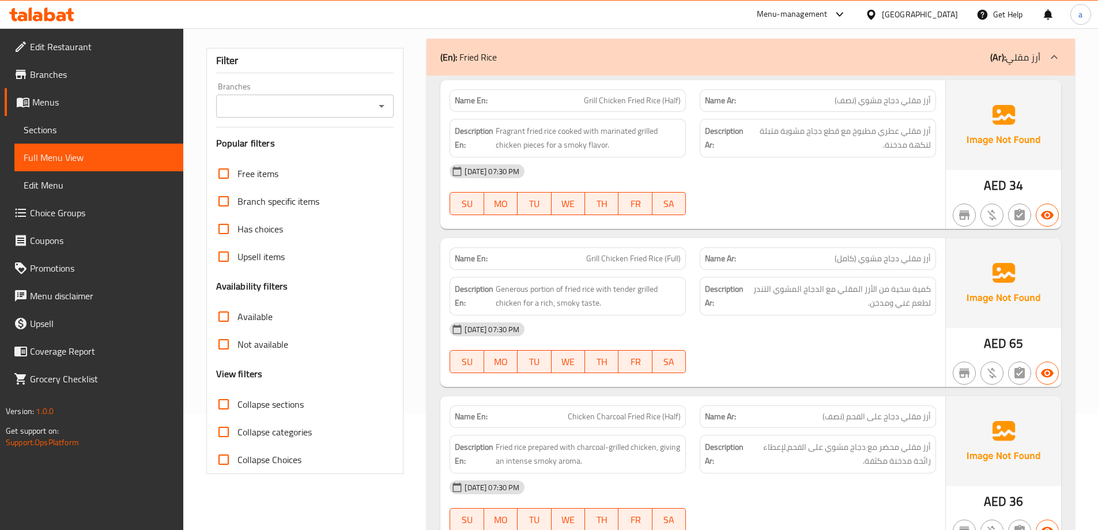
scroll to position [0, 0]
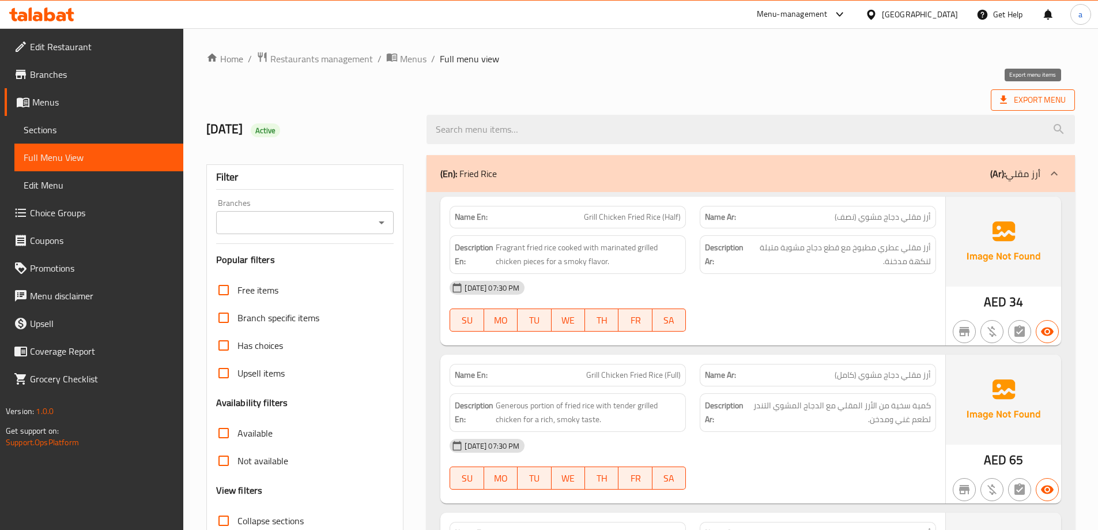
click at [1008, 97] on icon at bounding box center [1004, 100] width 12 height 12
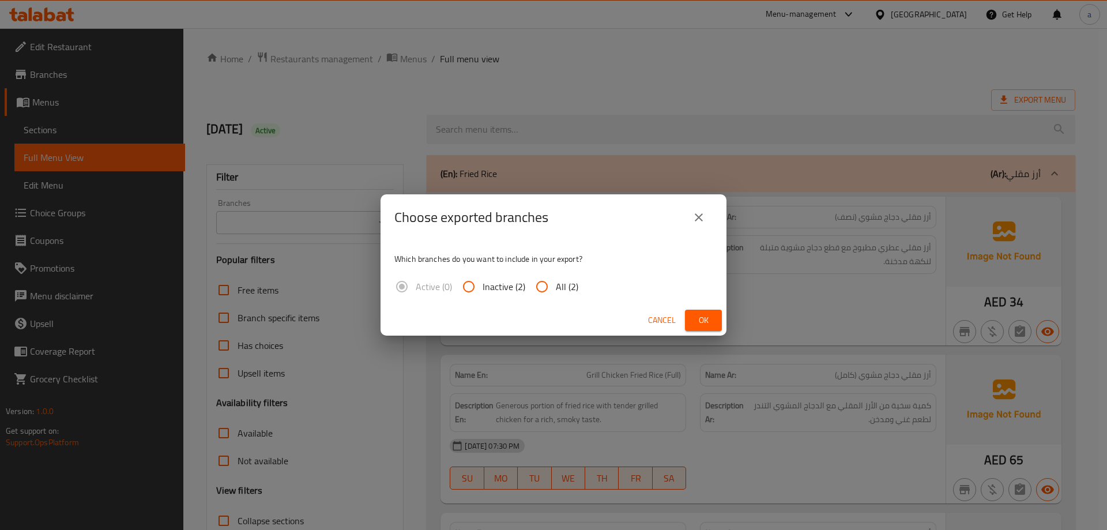
click at [560, 289] on span "All (2)" at bounding box center [567, 287] width 22 height 14
click at [556, 289] on input "All (2)" at bounding box center [542, 287] width 28 height 28
radio input "true"
click at [695, 316] on span "Ok" at bounding box center [703, 320] width 18 height 14
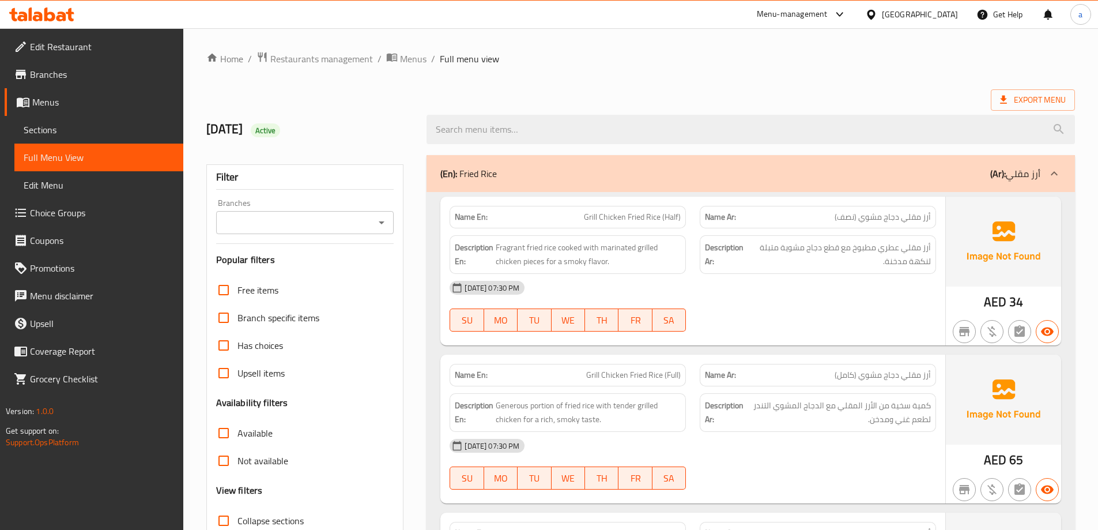
click at [873, 97] on div "Export Menu" at bounding box center [640, 99] width 869 height 21
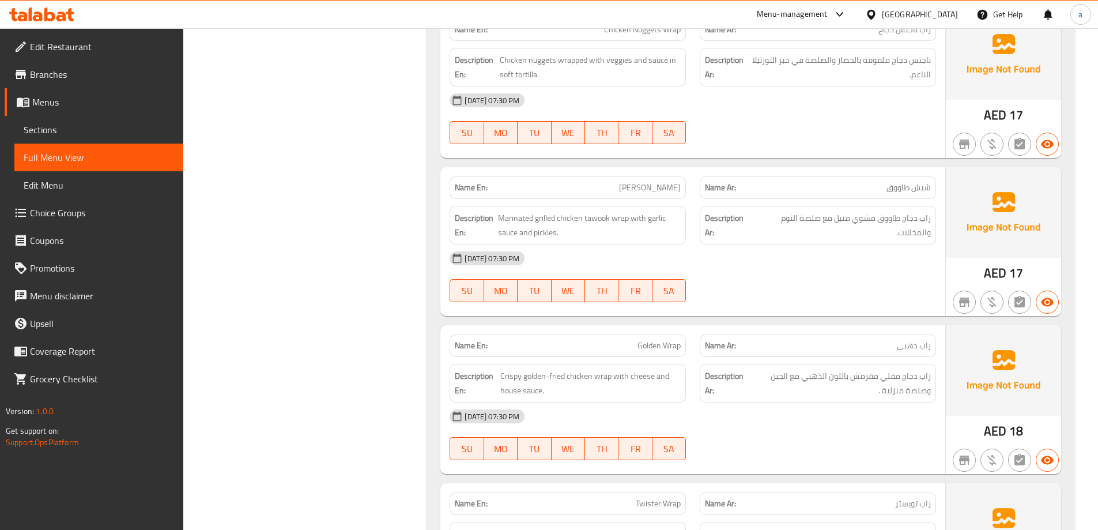
scroll to position [24322, 0]
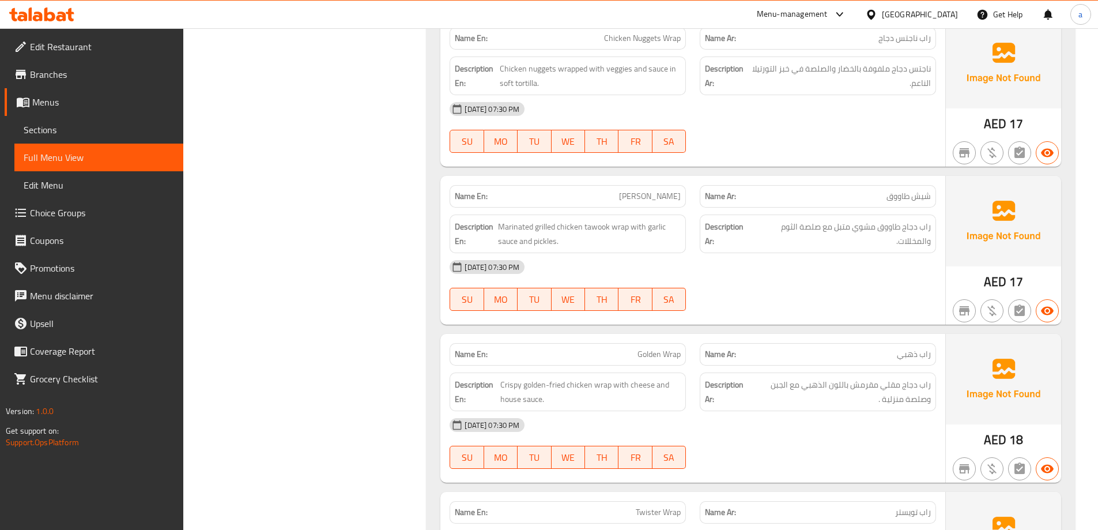
click at [596, 214] on div "Description En: Marinated grilled chicken tawook wrap with garlic sauce and pic…" at bounding box center [568, 233] width 236 height 39
click at [602, 185] on div "Name En: Sheesh Tawook" at bounding box center [568, 196] width 236 height 22
click at [604, 190] on p "Name En: Sheesh Tawook" at bounding box center [568, 196] width 226 height 12
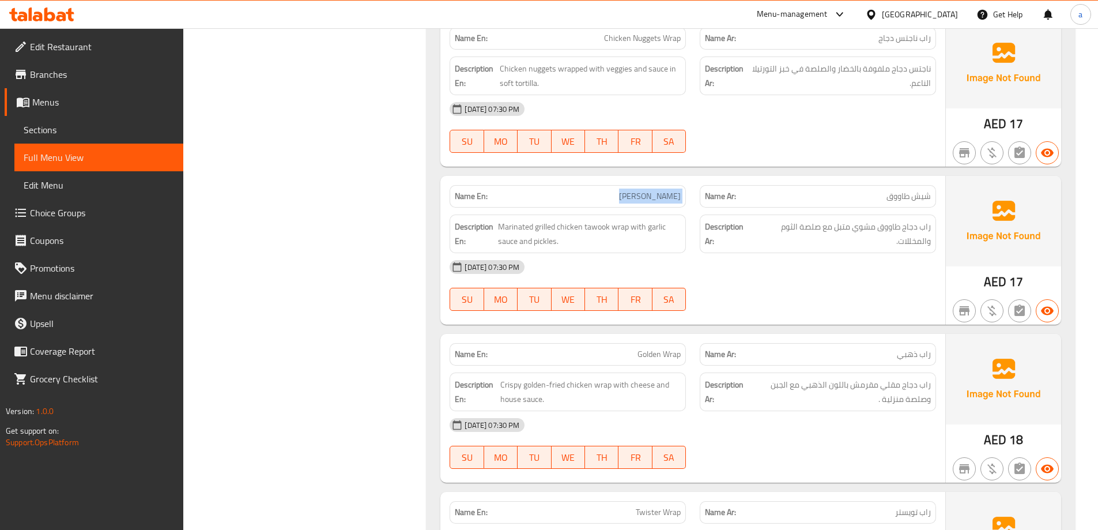
click at [604, 190] on p "Name En: Sheesh Tawook" at bounding box center [568, 196] width 226 height 12
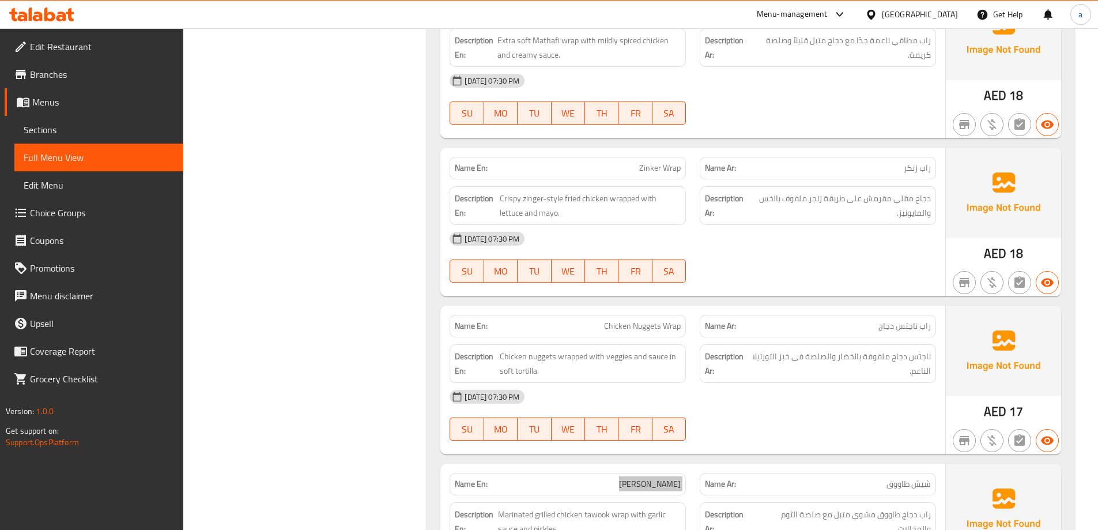
scroll to position [24034, 0]
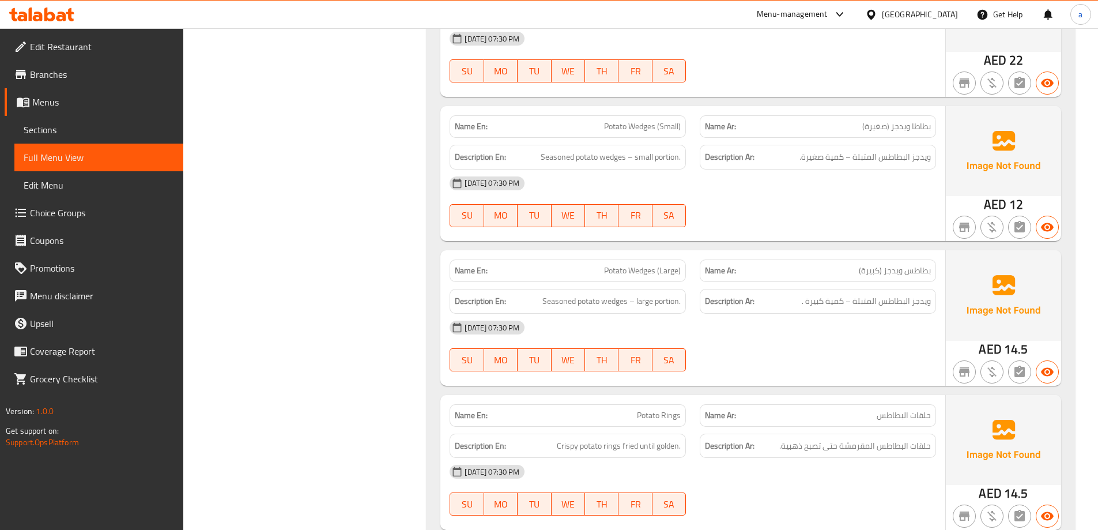
scroll to position [8466, 0]
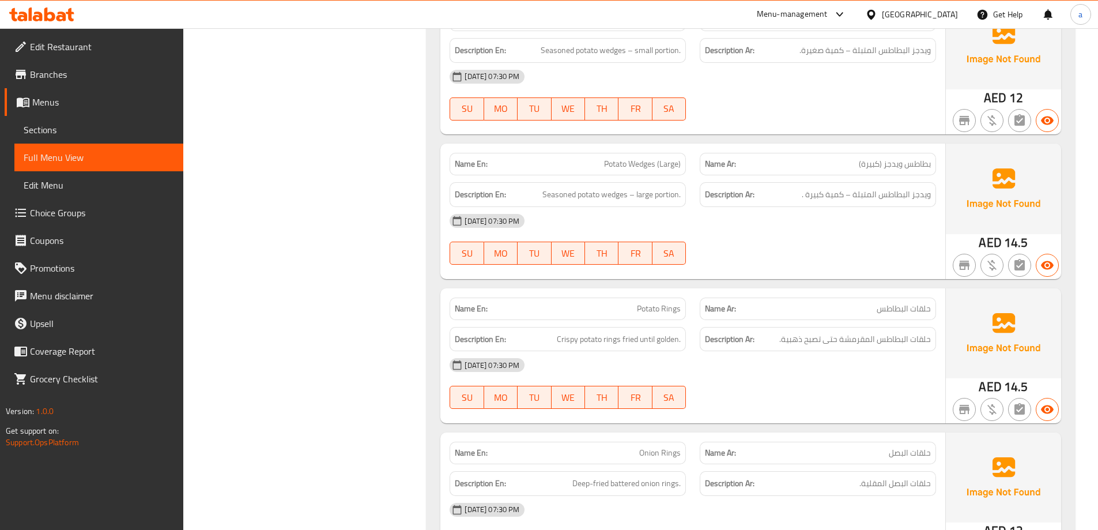
click at [636, 158] on span "Potato Wedges (Large)" at bounding box center [642, 164] width 77 height 12
copy span "Wedges"
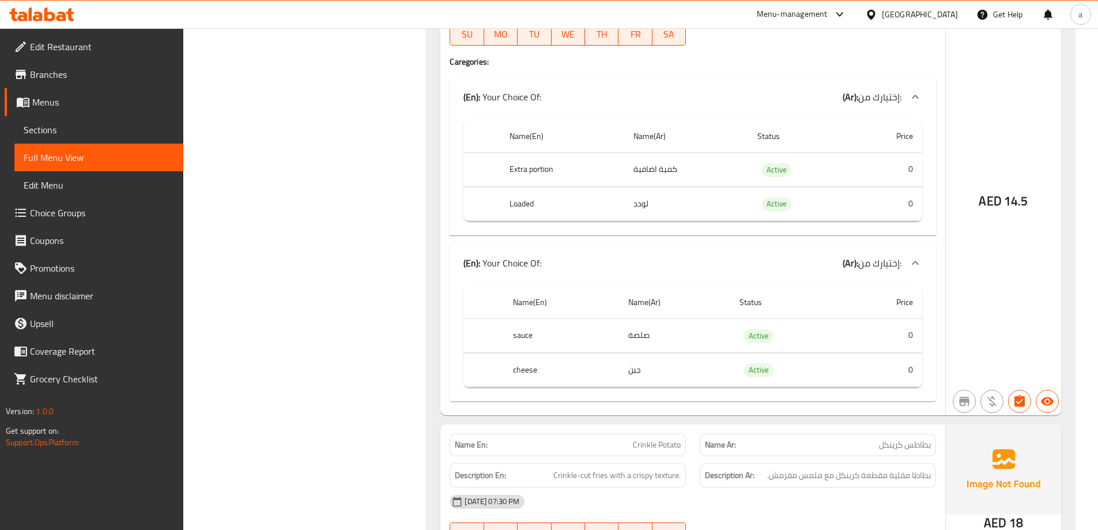
scroll to position [7486, 0]
